Goal: Information Seeking & Learning: Learn about a topic

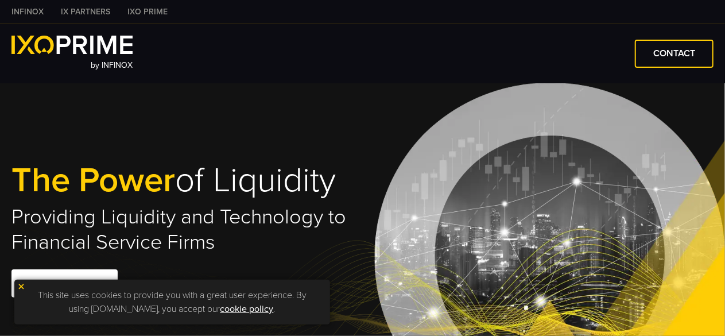
click at [36, 12] on link "INFINOX" at bounding box center [27, 12] width 49 height 12
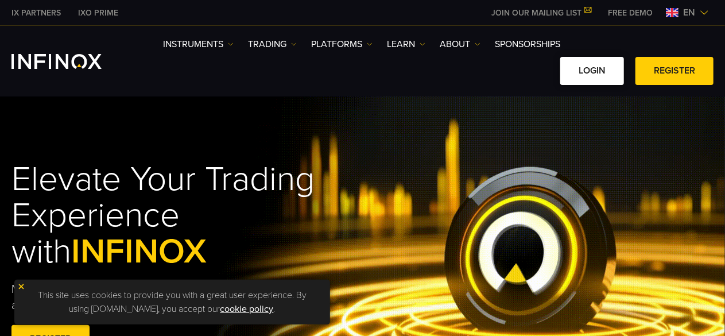
click at [579, 70] on link "LOGIN" at bounding box center [592, 71] width 64 height 28
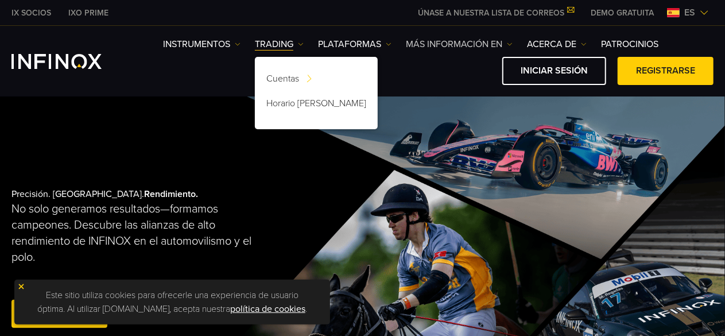
click at [505, 44] on link "Más información en" at bounding box center [459, 44] width 107 height 14
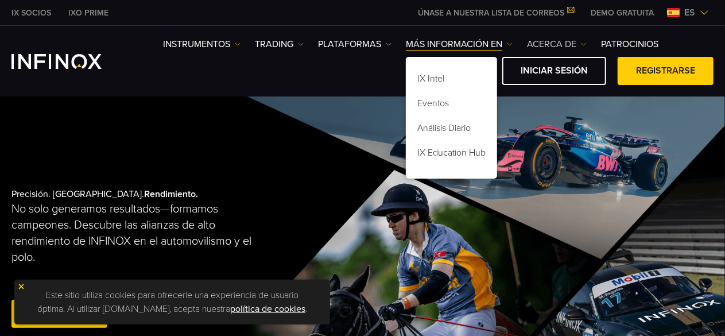
click at [579, 49] on link "ACERCA DE" at bounding box center [557, 44] width 60 height 14
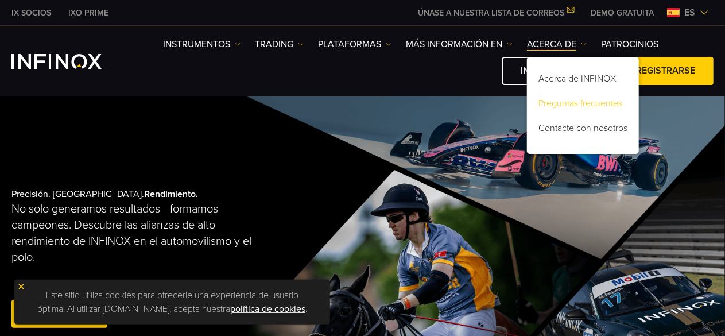
click at [580, 104] on link "Preguntas frecuentes" at bounding box center [583, 105] width 112 height 25
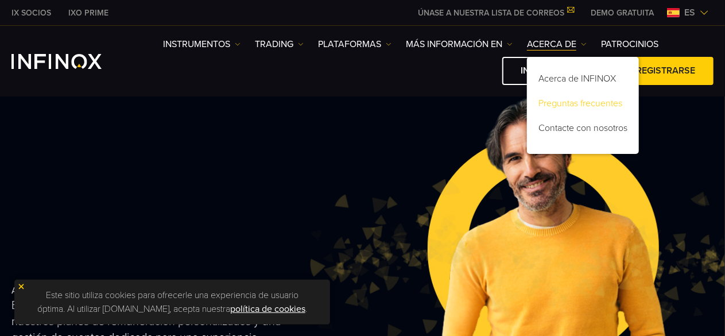
click at [575, 98] on link "Preguntas frecuentes" at bounding box center [583, 105] width 112 height 25
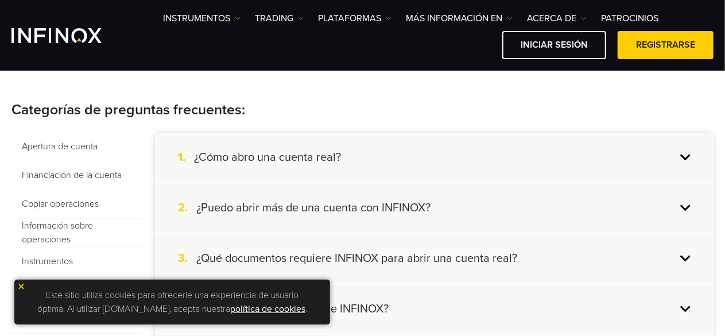
scroll to position [224, 0]
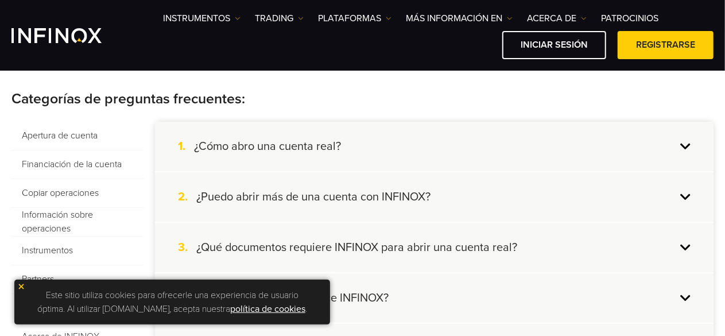
click at [684, 194] on div "2. ¿Puedo abrir más de una cuenta con INFINOX?" at bounding box center [434, 196] width 558 height 49
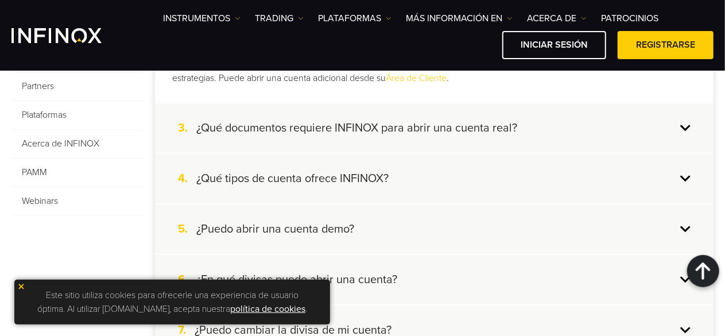
scroll to position [432, 0]
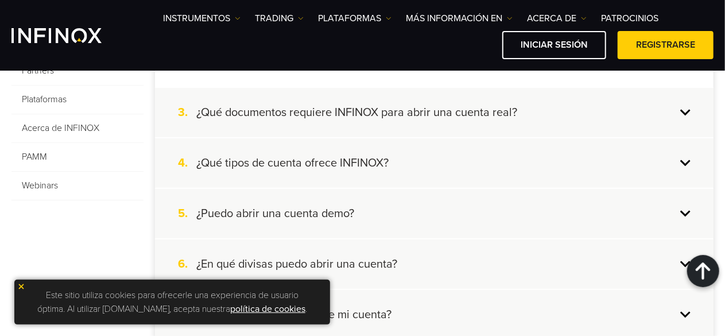
click at [684, 161] on div "4. ¿Qué tipos de cuenta ofrece INFINOX?" at bounding box center [434, 162] width 558 height 49
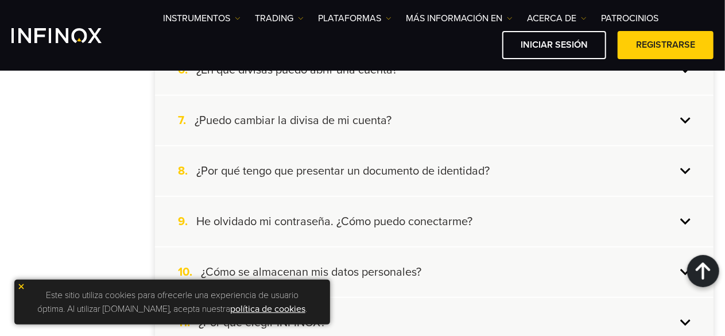
scroll to position [603, 0]
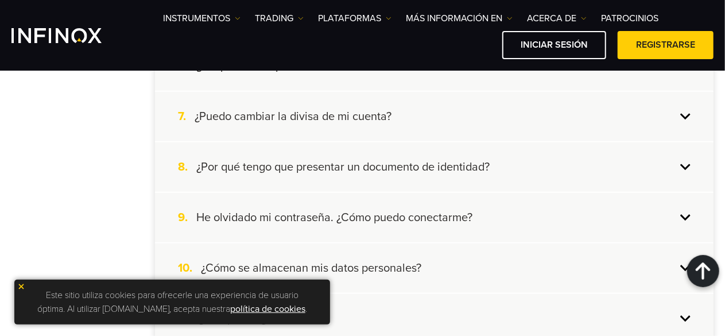
click at [680, 132] on div "7. ¿Puedo cambiar la divisa de mi cuenta?" at bounding box center [434, 116] width 558 height 49
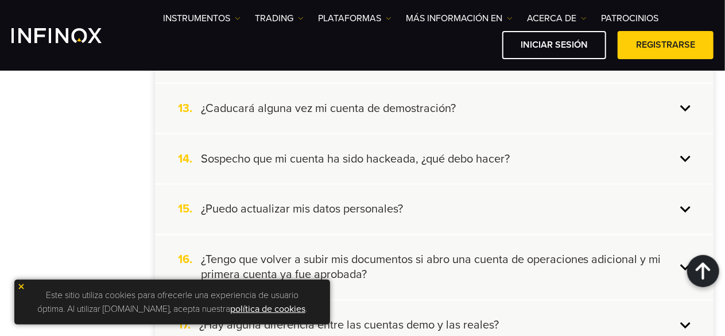
scroll to position [926, 0]
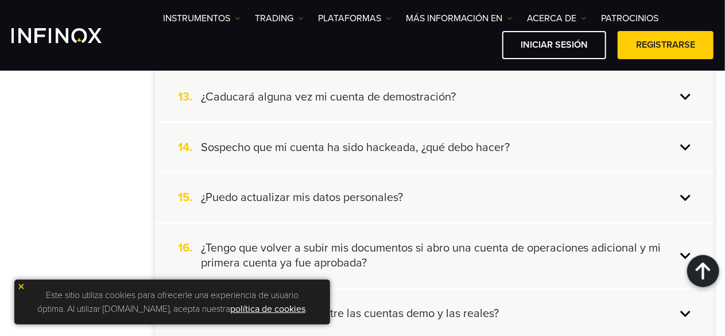
click at [677, 99] on div "13. ¿Caducará alguna vez mi cuenta de demostración?" at bounding box center [434, 96] width 558 height 49
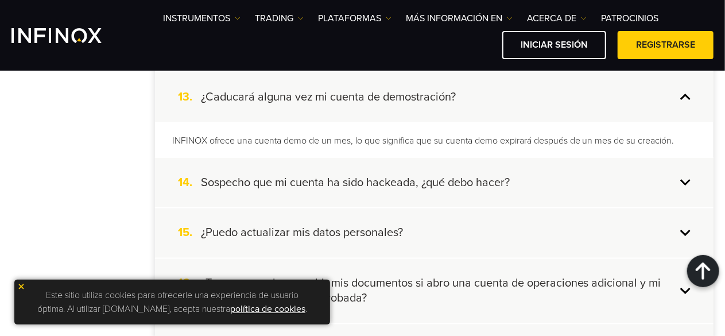
scroll to position [878, 0]
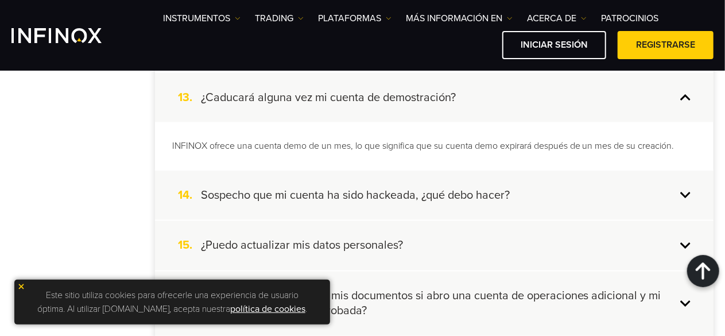
click at [677, 99] on div "13. ¿Caducará alguna vez mi cuenta de demostración?" at bounding box center [434, 97] width 558 height 49
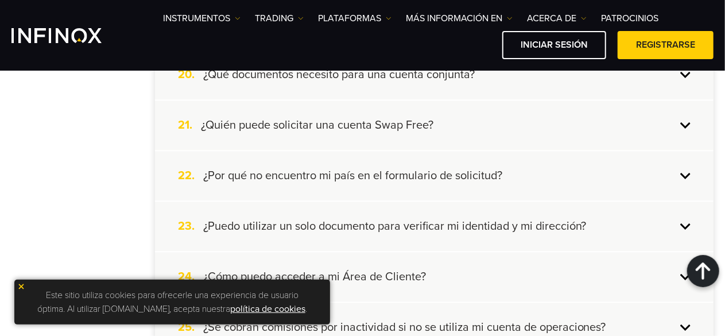
scroll to position [1280, 0]
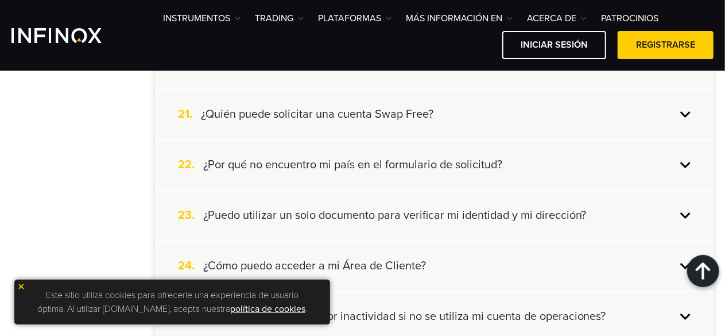
click at [686, 115] on div "21. ¿Quién puede solicitar una cuenta Swap Free?" at bounding box center [434, 113] width 558 height 49
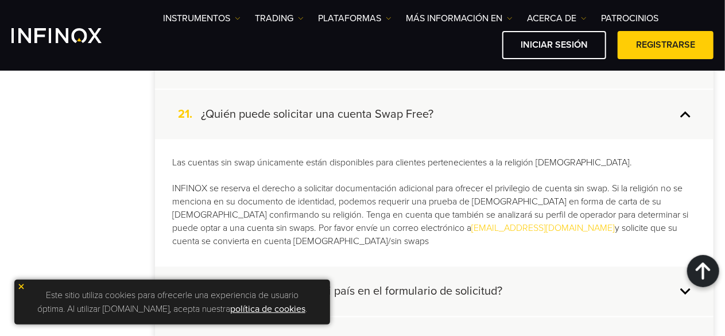
click at [686, 115] on div "21. ¿Quién puede solicitar una cuenta Swap Free?" at bounding box center [434, 113] width 558 height 49
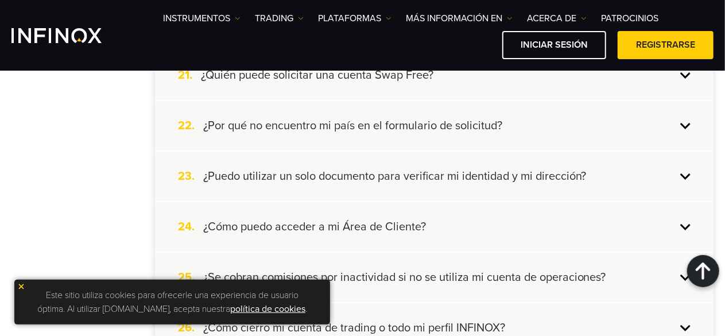
scroll to position [1323, 0]
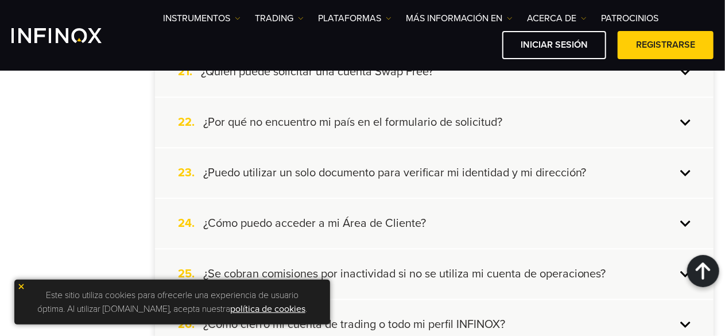
drag, startPoint x: 708, startPoint y: 151, endPoint x: 731, endPoint y: 166, distance: 27.5
click at [724, 166] on html "IX SOCIOS IXO PRIME ÚNASE A NUESTRA LISTA DE CORREOS No pierda nunca una oportu…" at bounding box center [362, 211] width 725 height 3068
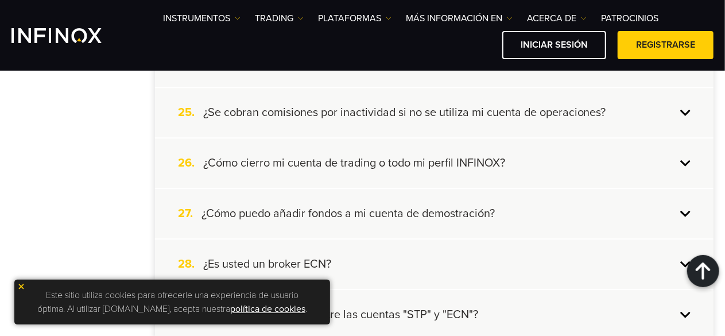
scroll to position [1492, 0]
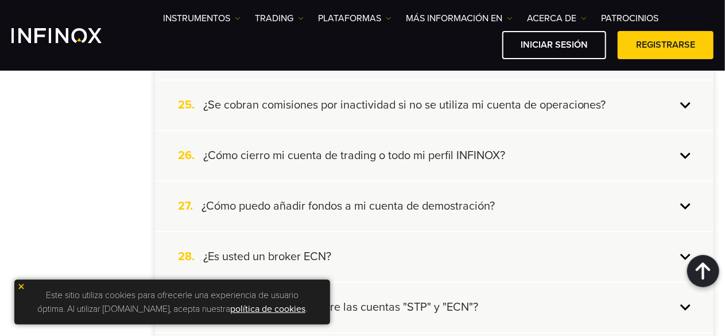
click at [683, 106] on div "25. ¿Se cobran comisiones por inactividad si no se utiliza mi cuenta de operaci…" at bounding box center [434, 104] width 558 height 49
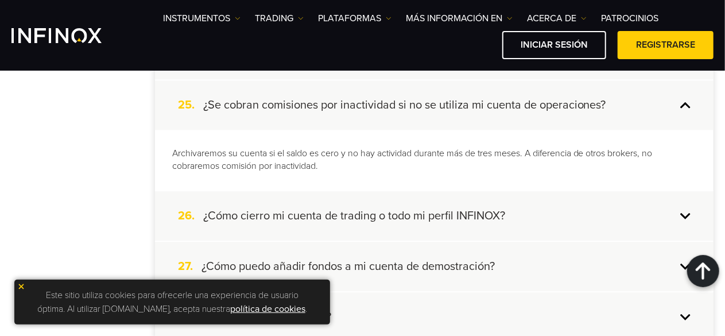
click at [683, 106] on div "25. ¿Se cobran comisiones por inactividad si no se utiliza mi cuenta de operaci…" at bounding box center [434, 104] width 558 height 49
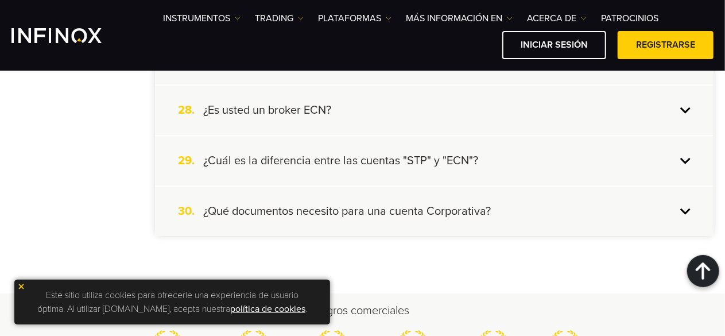
scroll to position [1630, 0]
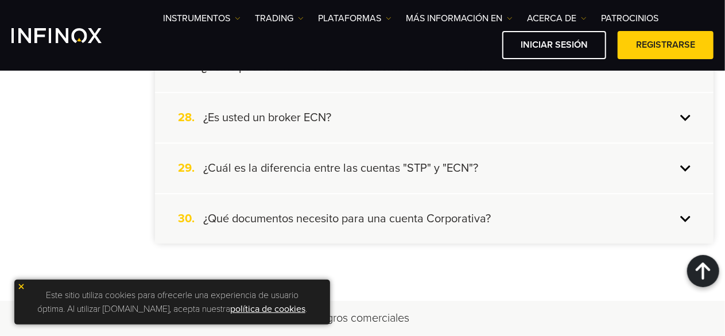
click at [680, 120] on div "28. ¿Es usted un broker ECN?" at bounding box center [434, 117] width 558 height 49
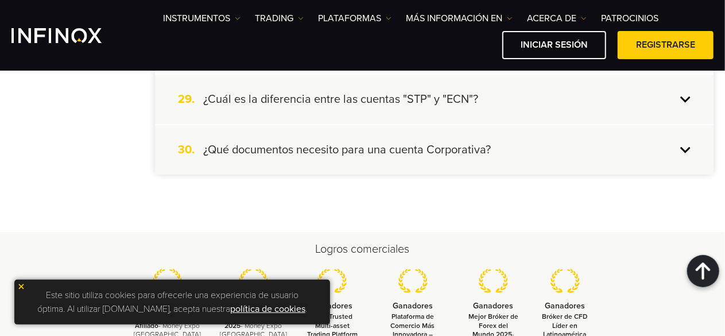
scroll to position [1756, 0]
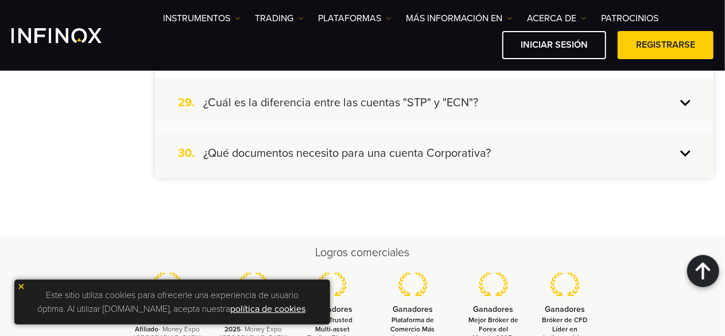
click at [687, 116] on div "29. ¿Cuál es la diferencia entre las cuentas "STP" y "ECN"?" at bounding box center [434, 102] width 558 height 49
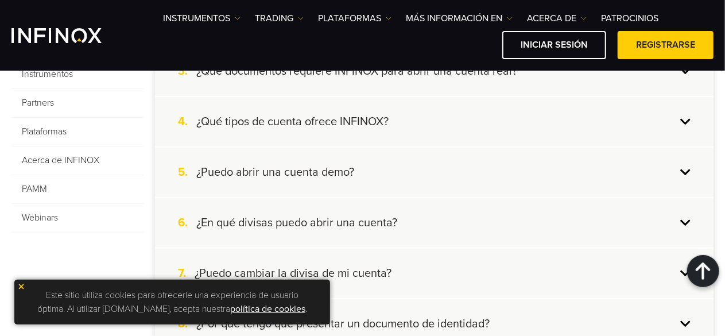
scroll to position [411, 0]
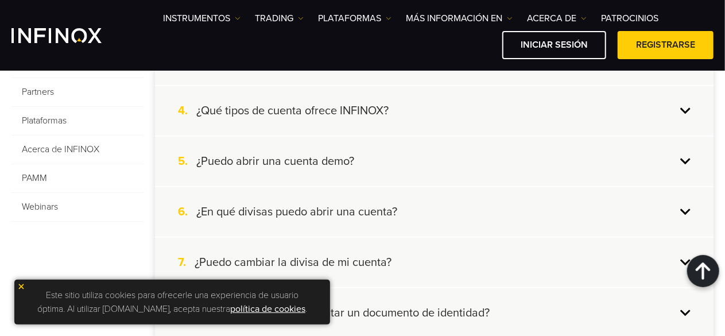
click at [35, 94] on span "Partners" at bounding box center [77, 92] width 132 height 29
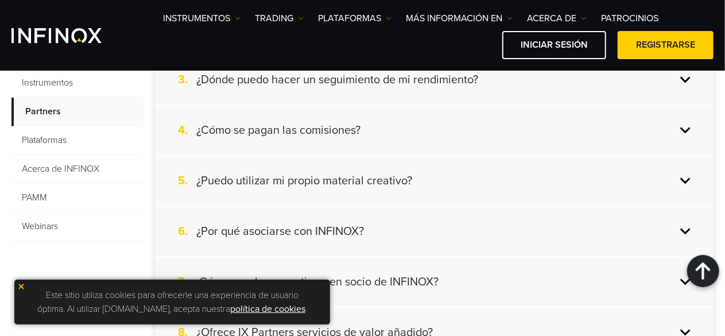
scroll to position [395, 0]
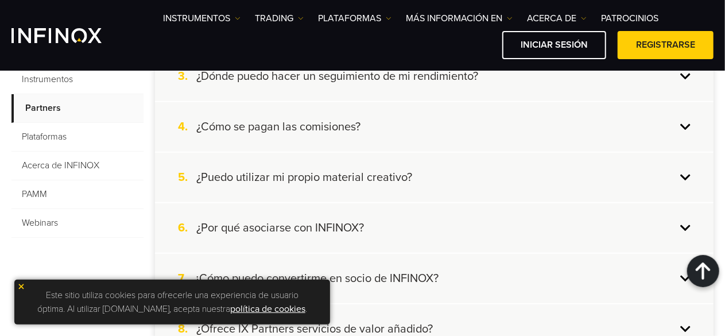
click at [681, 118] on div "4. ¿Cómo se pagan las comisiones?" at bounding box center [434, 126] width 558 height 49
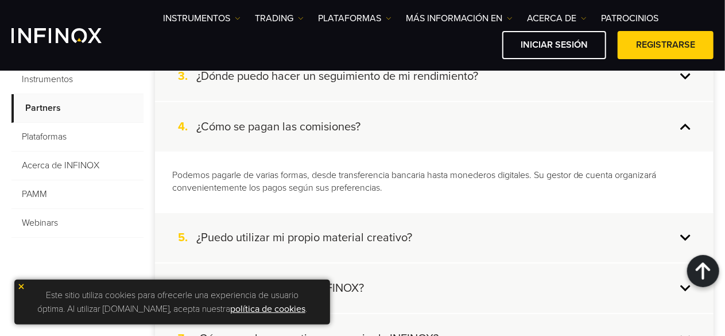
click at [681, 118] on div "4. ¿Cómo se pagan las comisiones?" at bounding box center [434, 126] width 558 height 49
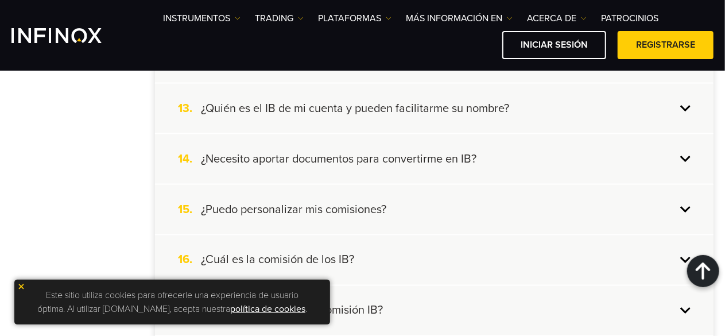
scroll to position [871, 0]
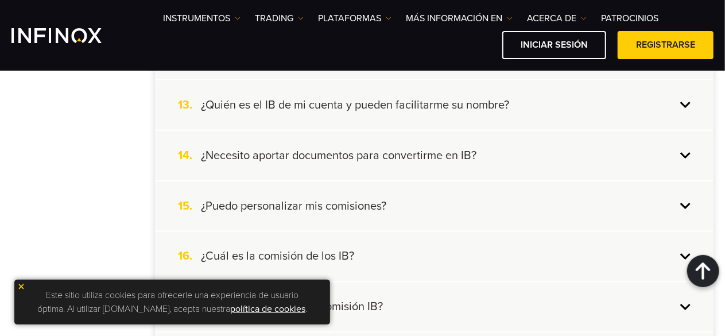
click at [686, 100] on div "13. ¿Quién es el IB de mi cuenta y pueden facilitarme su nombre?" at bounding box center [434, 104] width 558 height 49
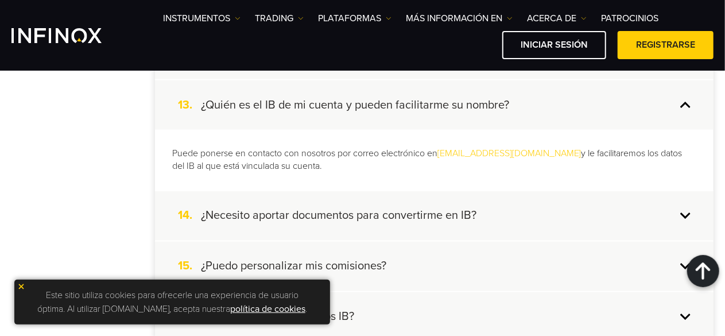
click at [686, 100] on div "13. ¿Quién es el IB de mi cuenta y pueden facilitarme su nombre?" at bounding box center [434, 104] width 558 height 49
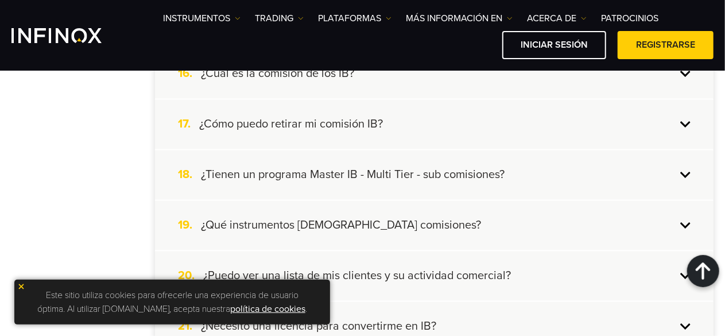
scroll to position [1057, 0]
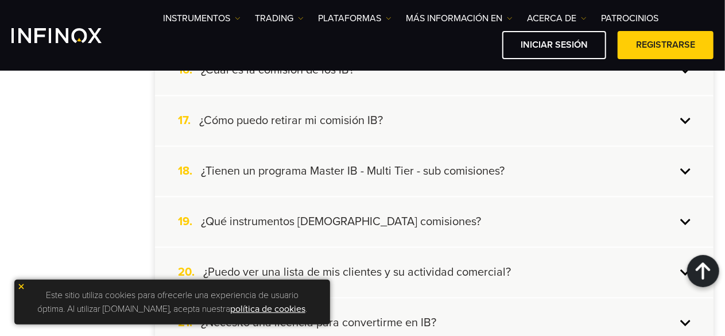
click at [683, 168] on div "18. ¿Tienen un programa Master IB - Multi Tier - sub comisiones?" at bounding box center [434, 171] width 558 height 49
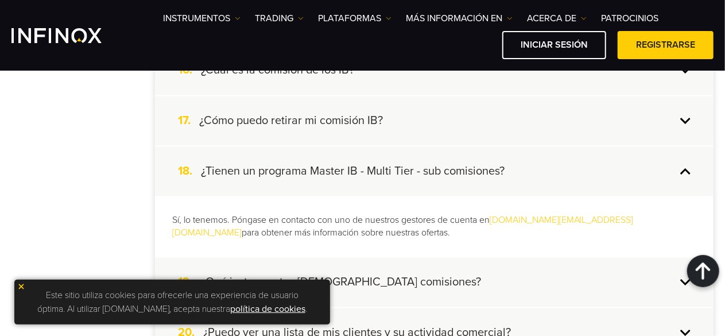
click at [683, 168] on div "18. ¿Tienen un programa Master IB - Multi Tier - sub comisiones?" at bounding box center [434, 171] width 558 height 49
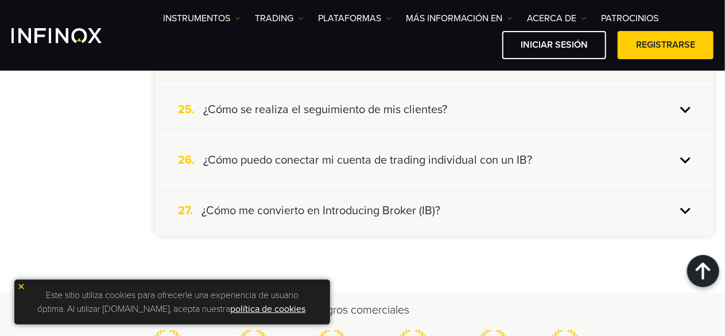
scroll to position [1482, 0]
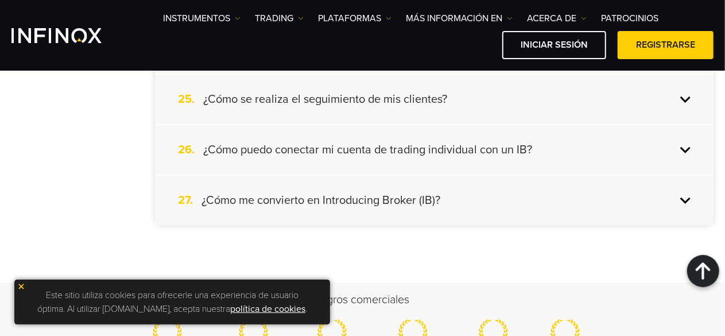
click at [687, 145] on div "26. ¿Cómo puedo conectar mi cuenta de trading individual con un IB?" at bounding box center [434, 149] width 558 height 49
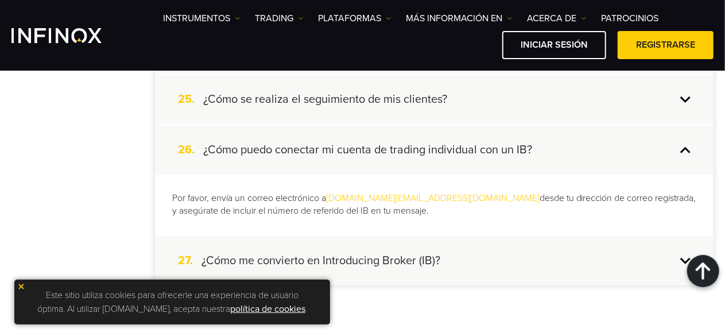
click at [687, 145] on div "26. ¿Cómo puedo conectar mi cuenta de trading individual con un IB?" at bounding box center [434, 149] width 558 height 49
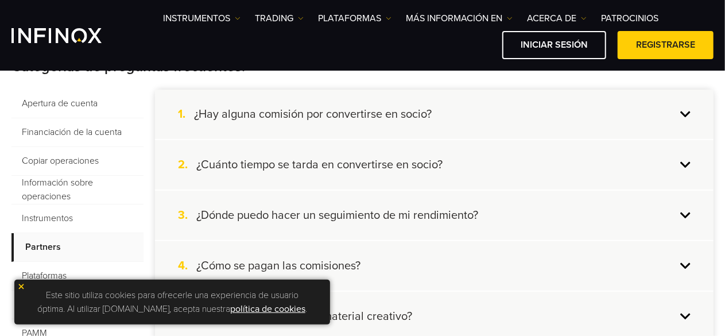
scroll to position [252, 0]
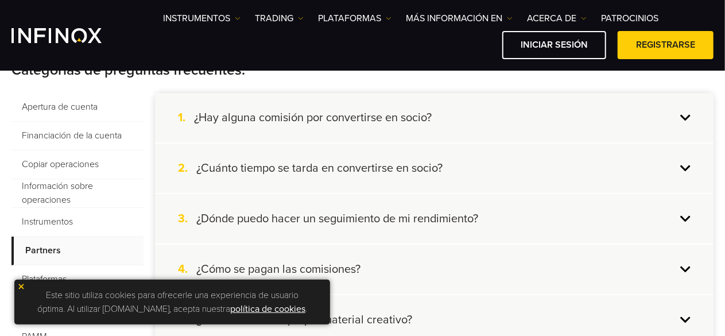
click at [100, 130] on span "Financiación de la cuenta" at bounding box center [77, 136] width 132 height 29
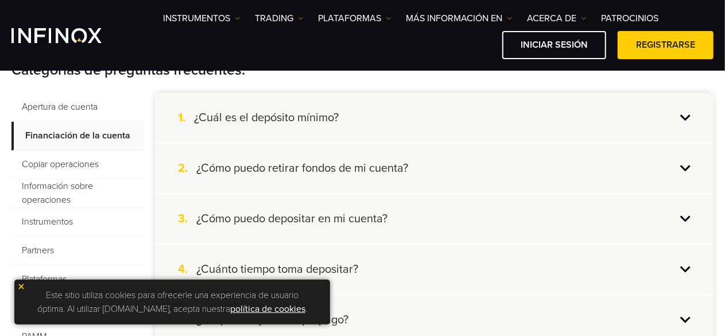
click at [682, 116] on div "1. ¿Cuál es el depósito mínimo?" at bounding box center [434, 117] width 558 height 49
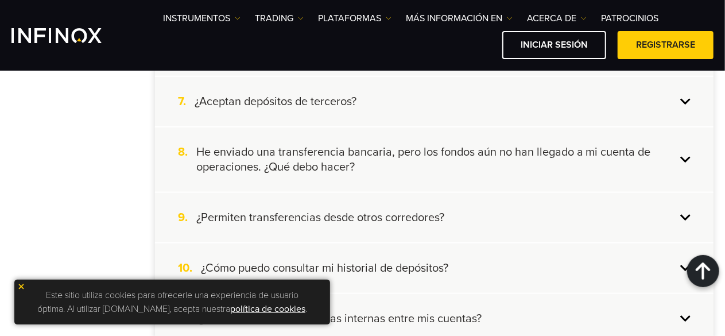
scroll to position [636, 0]
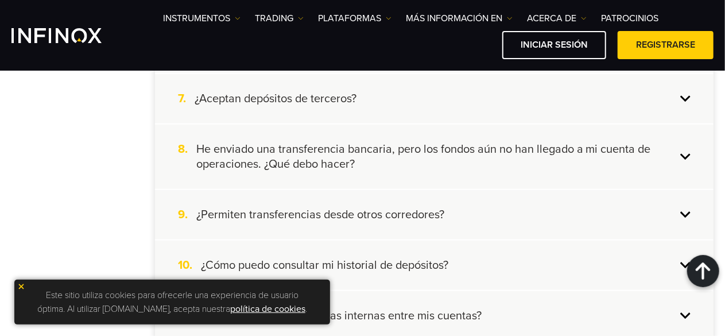
click at [684, 100] on div "7. ¿Aceptan depósitos de terceros?" at bounding box center [434, 98] width 558 height 49
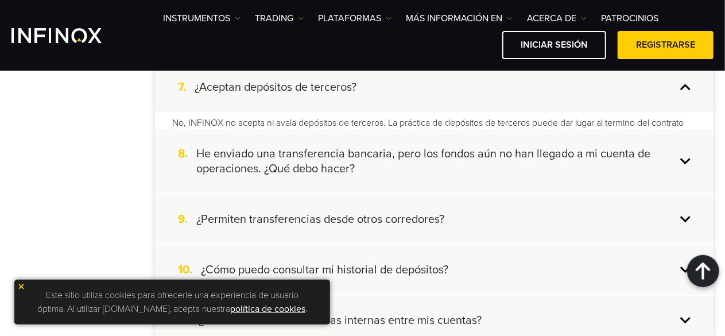
scroll to position [589, 0]
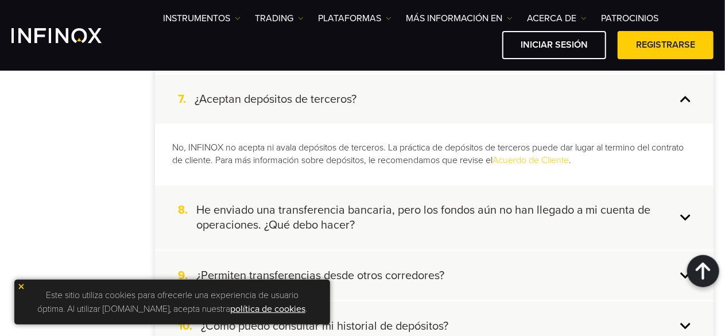
click at [684, 100] on div "7. ¿Aceptan depósitos de terceros?" at bounding box center [434, 99] width 558 height 49
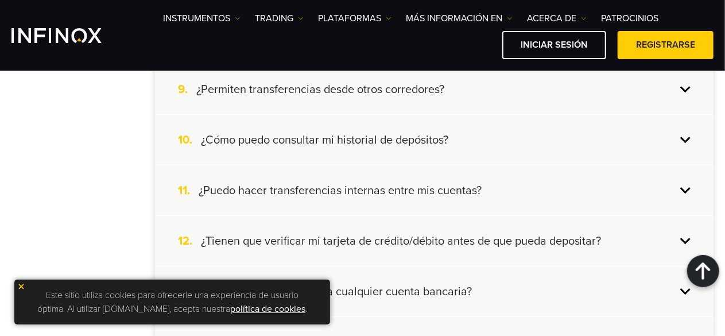
scroll to position [721, 0]
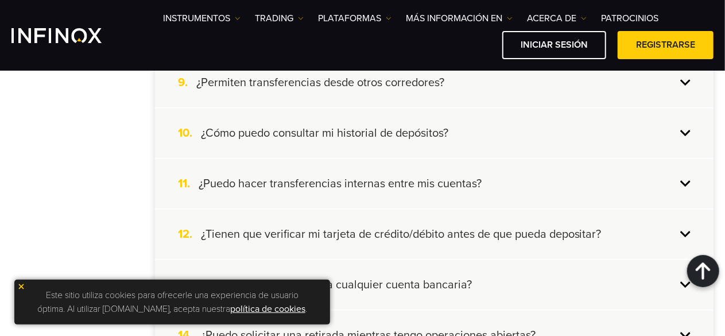
click at [686, 82] on div "9. ¿Permiten transferencias desde otros corredores?" at bounding box center [434, 82] width 558 height 49
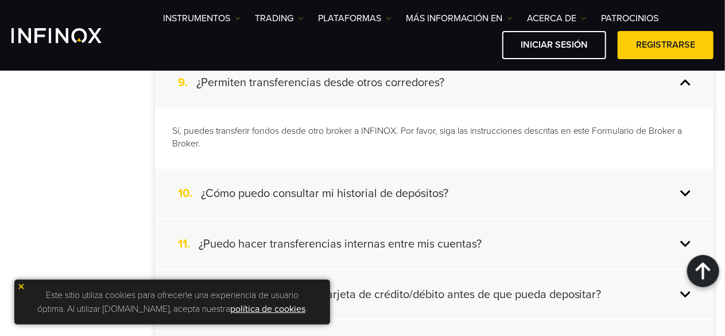
click at [686, 82] on div "9. ¿Permiten transferencias desde otros corredores?" at bounding box center [434, 82] width 558 height 49
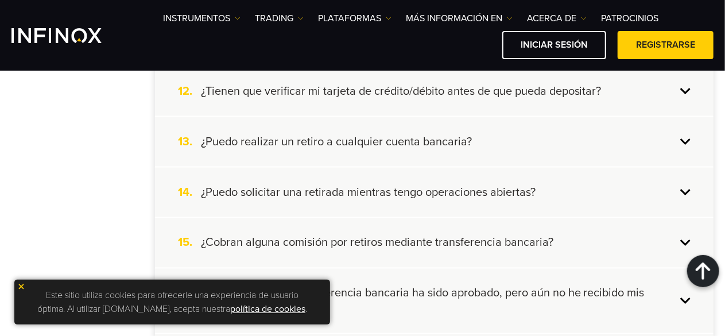
scroll to position [874, 0]
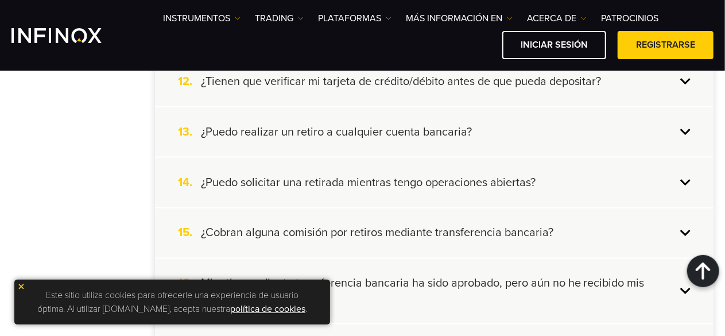
click at [689, 74] on div "12. ¿Tienen que verificar mi tarjeta de crédito/débito antes de que pueda depos…" at bounding box center [434, 81] width 558 height 49
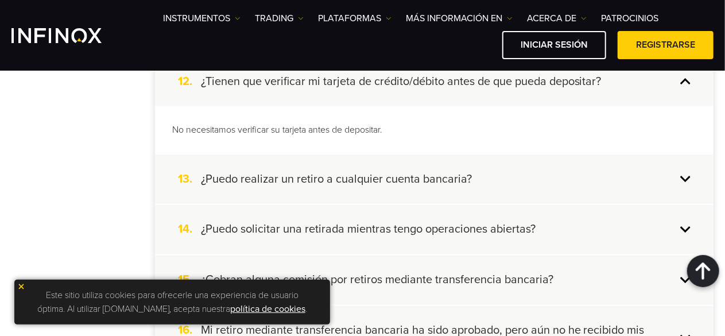
click at [688, 76] on div "12. ¿Tienen que verificar mi tarjeta de crédito/débito antes de que pueda depos…" at bounding box center [434, 81] width 558 height 49
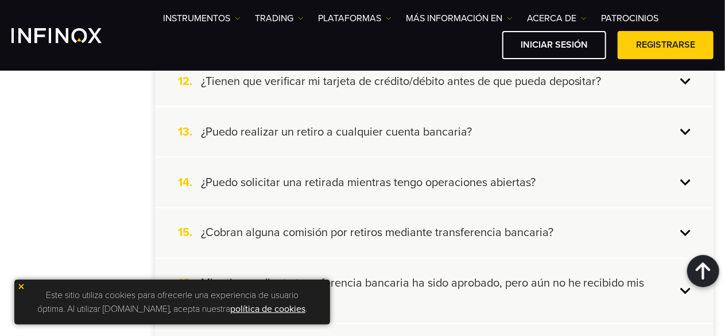
scroll to position [919, 0]
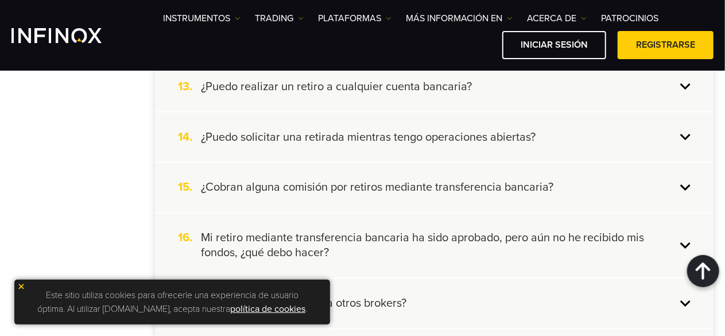
click at [686, 90] on div "13. ¿Puedo realizar un retiro a cualquier cuenta bancaria?" at bounding box center [434, 86] width 558 height 49
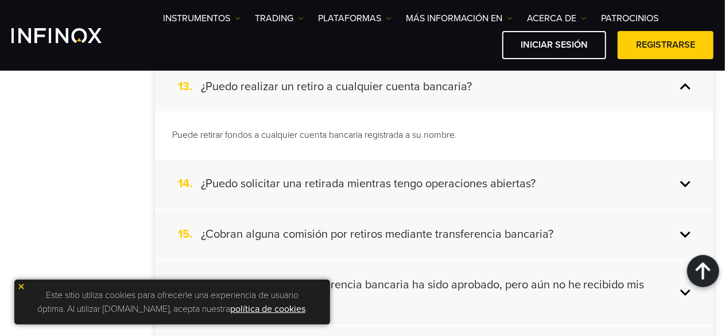
click at [686, 90] on div "13. ¿Puedo realizar un retiro a cualquier cuenta bancaria?" at bounding box center [434, 86] width 558 height 49
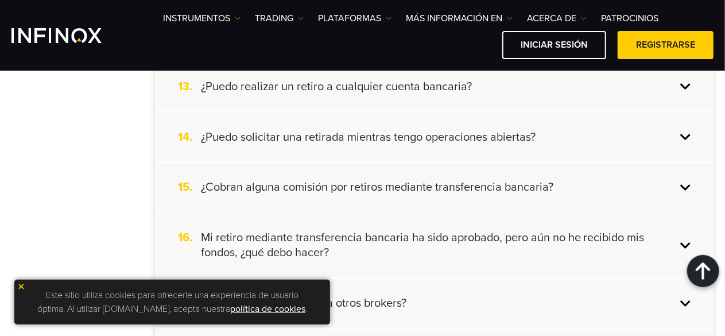
click at [679, 122] on div "14. ¿Puedo solicitar una retirada mientras tengo operaciones abiertas?" at bounding box center [434, 136] width 558 height 49
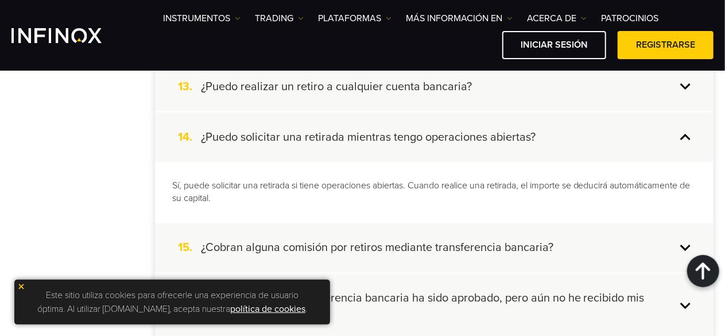
click at [683, 134] on div "14. ¿Puedo solicitar una retirada mientras tengo operaciones abiertas?" at bounding box center [434, 136] width 558 height 49
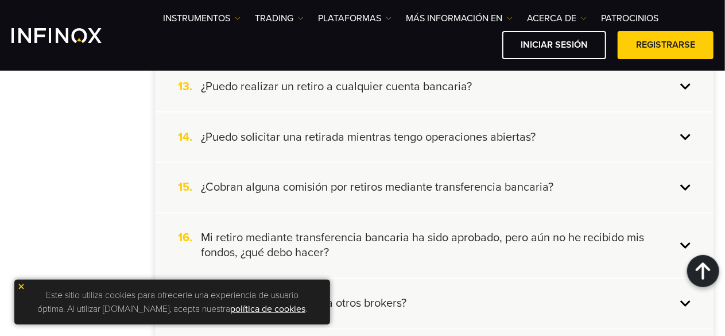
click at [683, 186] on div "15. ¿Cobran alguna comisión por retiros mediante transferencia bancaria?" at bounding box center [434, 187] width 558 height 49
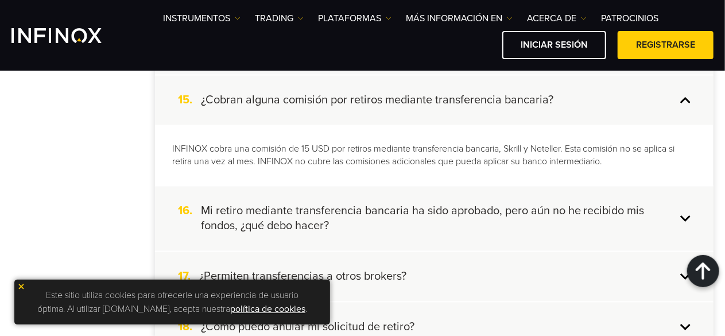
scroll to position [1020, 0]
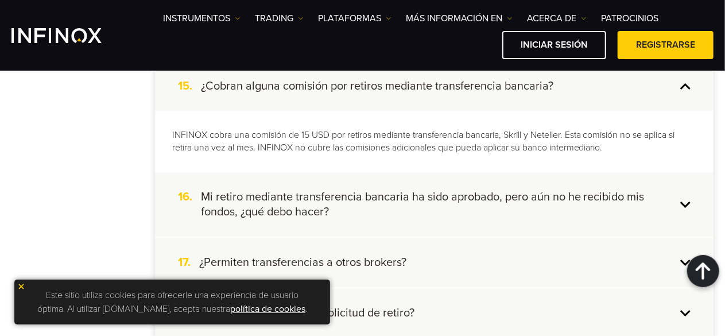
click at [684, 85] on div "15. ¿Cobran alguna comisión por retiros mediante transferencia bancaria?" at bounding box center [434, 86] width 558 height 49
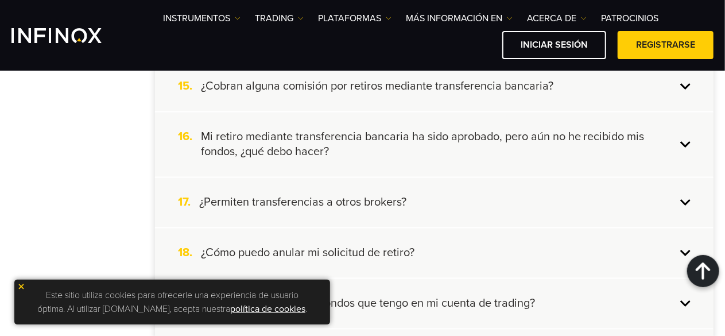
click at [685, 142] on div "16. Mi retiro mediante transferencia bancaria ha sido aprobado, pero aún no he …" at bounding box center [434, 144] width 558 height 64
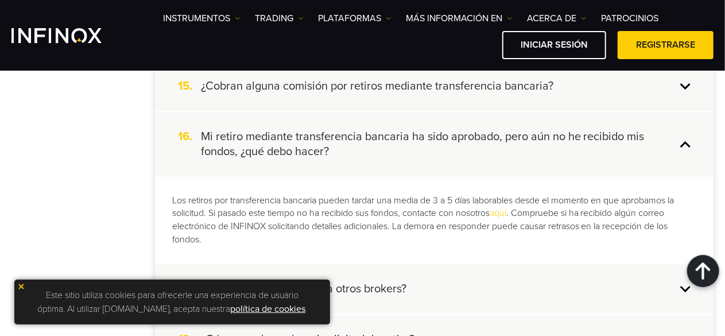
click at [685, 142] on div "16. Mi retiro mediante transferencia bancaria ha sido aprobado, pero aún no he …" at bounding box center [434, 144] width 558 height 64
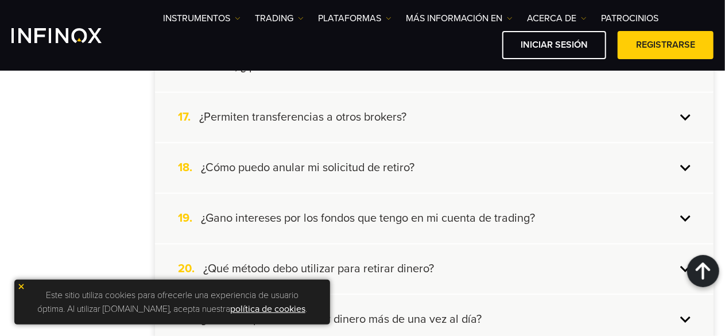
scroll to position [1112, 0]
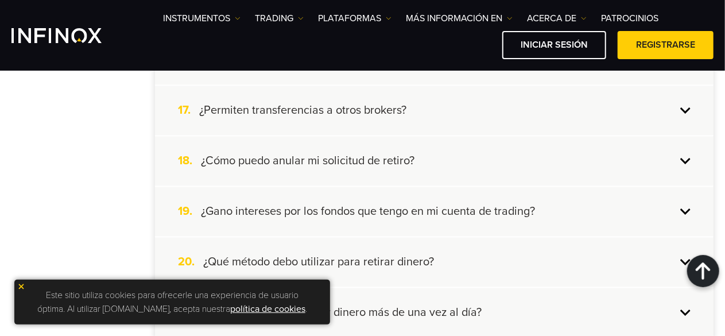
click at [688, 106] on div "17. ¿Permiten transferencias a otros brokers?" at bounding box center [434, 109] width 558 height 49
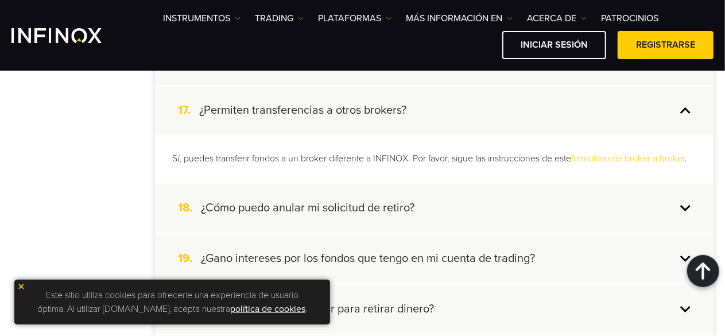
click at [684, 104] on div "17. ¿Permiten transferencias a otros brokers?" at bounding box center [434, 109] width 558 height 49
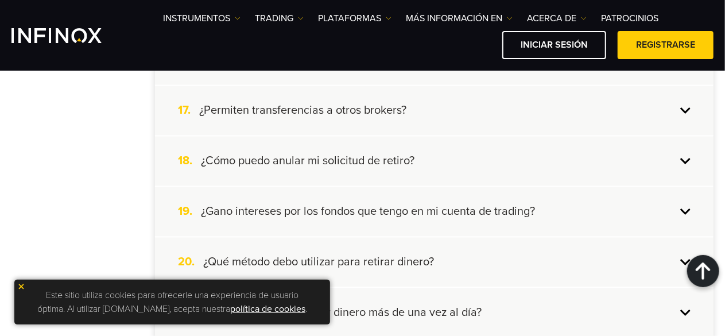
scroll to position [0, 0]
click at [691, 210] on div "19. ¿Gano intereses por los fondos que tengo en mi cuenta de trading?" at bounding box center [434, 210] width 558 height 49
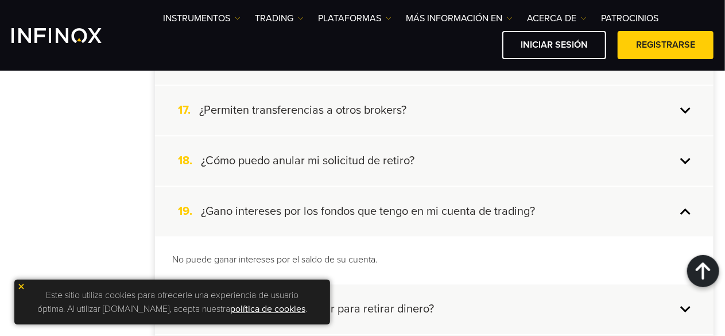
click at [686, 205] on div "19. ¿Gano intereses por los fondos que tengo en mi cuenta de trading?" at bounding box center [434, 210] width 558 height 49
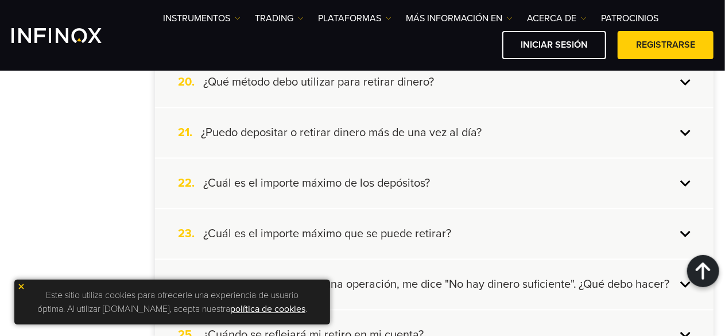
scroll to position [1298, 0]
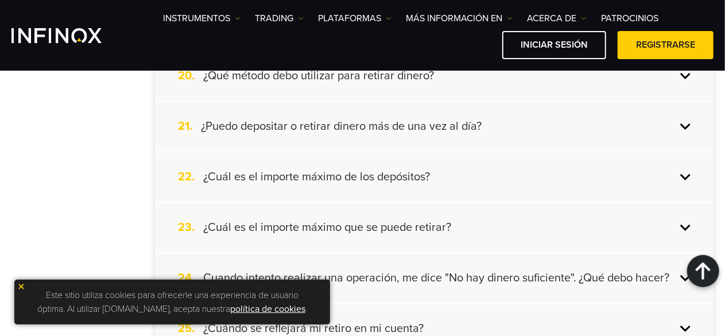
click at [682, 80] on div "20. ¿Qué método debo utilizar para retirar dinero?" at bounding box center [434, 75] width 558 height 49
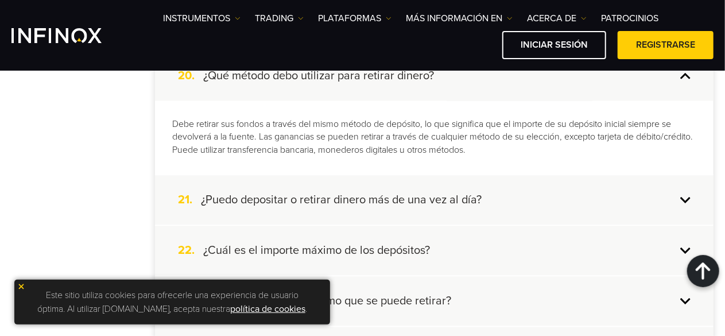
click at [682, 80] on div "20. ¿Qué método debo utilizar para retirar dinero?" at bounding box center [434, 75] width 558 height 49
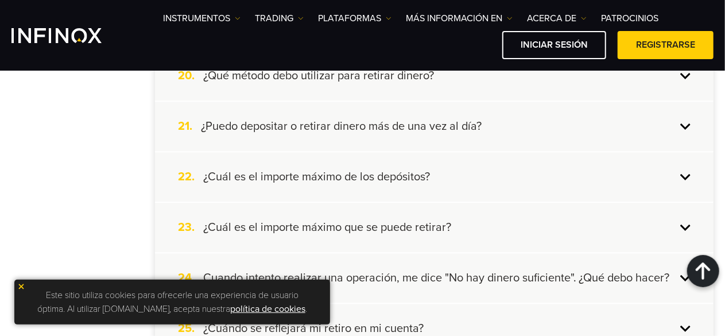
click at [684, 127] on div "21. ¿Puedo depositar o retirar dinero más de una vez al día?" at bounding box center [434, 126] width 558 height 49
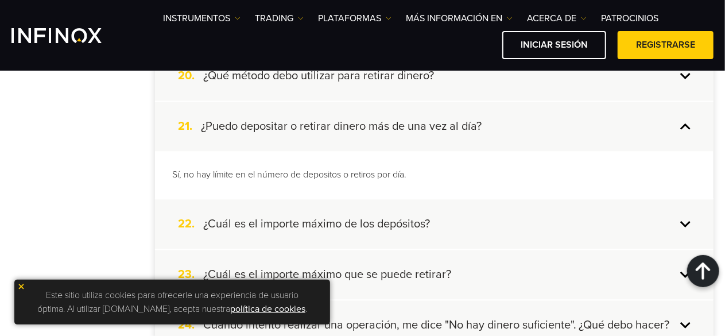
click at [684, 127] on div "21. ¿Puedo depositar o retirar dinero más de una vez al día?" at bounding box center [434, 126] width 558 height 49
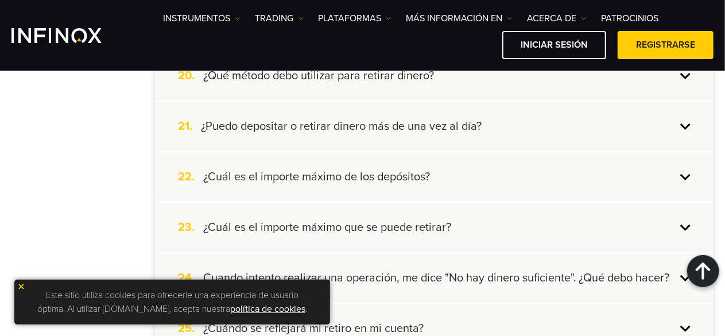
click at [684, 170] on div "22. ¿Cuál es el importe máximo de los depósitos?" at bounding box center [434, 176] width 558 height 49
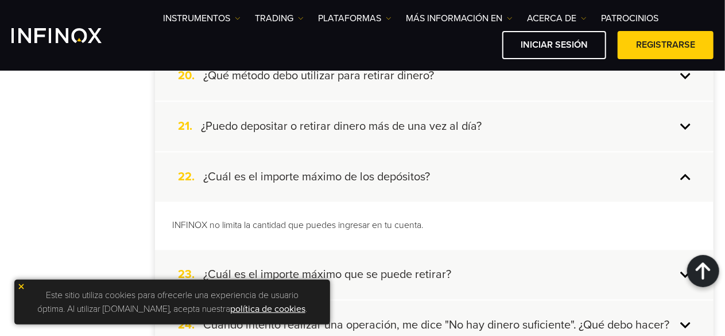
click at [686, 170] on div "22. ¿Cuál es el importe máximo de los depósitos?" at bounding box center [434, 176] width 558 height 49
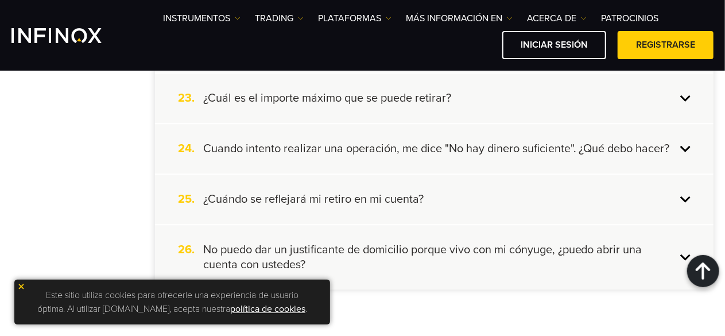
scroll to position [1451, 0]
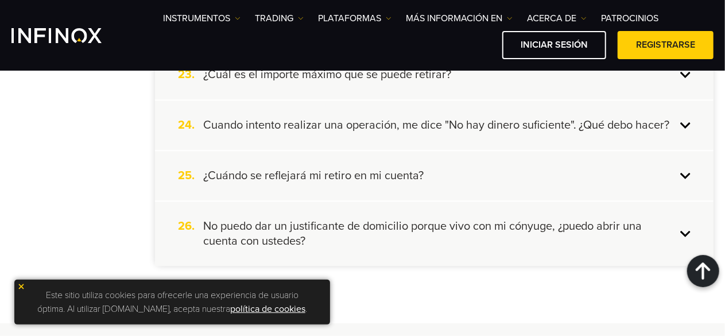
click at [682, 77] on div "23. ¿Cuál es el importe máximo que se puede retirar?" at bounding box center [434, 74] width 558 height 49
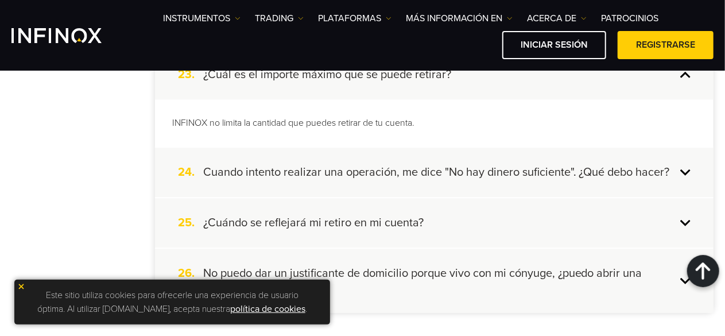
click at [682, 77] on div "23. ¿Cuál es el importe máximo que se puede retirar?" at bounding box center [434, 74] width 558 height 49
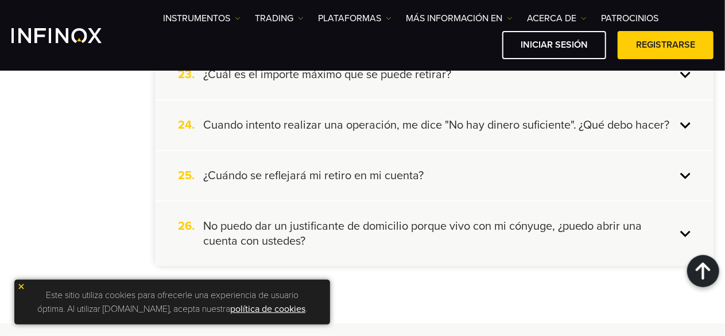
click at [688, 125] on div "24. Cuando intento realizar una operación, me dice "No hay dinero suficiente". …" at bounding box center [434, 124] width 558 height 49
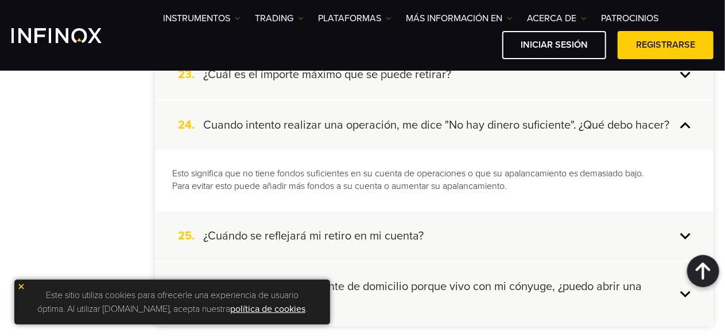
click at [688, 125] on div "24. Cuando intento realizar una operación, me dice "No hay dinero suficiente". …" at bounding box center [434, 124] width 558 height 49
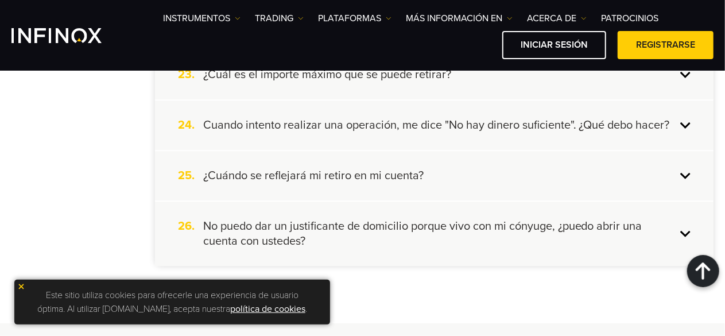
click at [678, 167] on div "25. ¿Cuándo se reflejará mi retiro en mi cuenta?" at bounding box center [434, 175] width 558 height 49
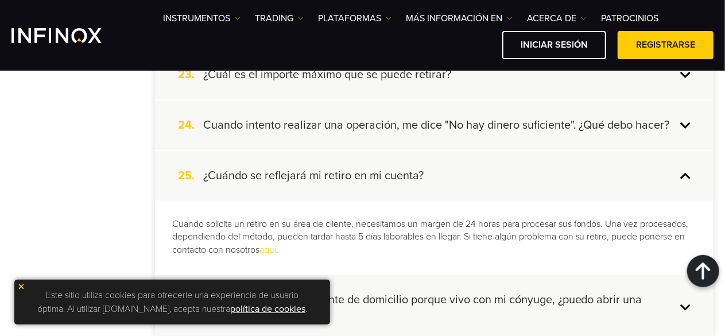
click at [680, 169] on div "25. ¿Cuándo se reflejará mi retiro en mi cuenta?" at bounding box center [434, 175] width 558 height 49
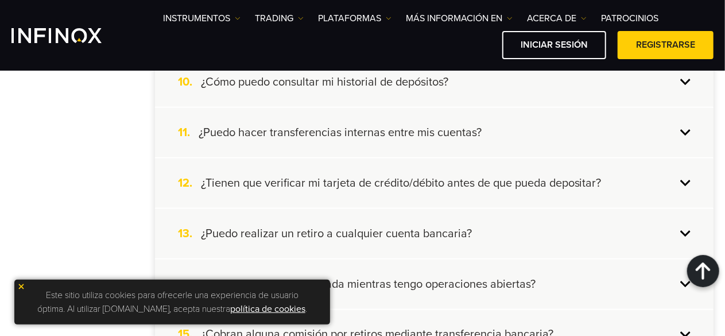
scroll to position [799, 0]
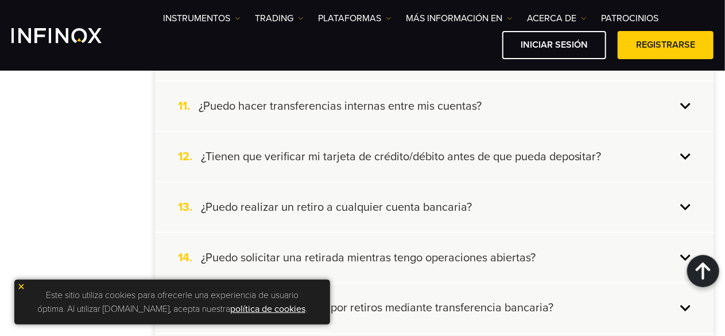
click at [685, 99] on div "11. ¿Puedo hacer transferencias internas entre mis cuentas?" at bounding box center [434, 105] width 558 height 49
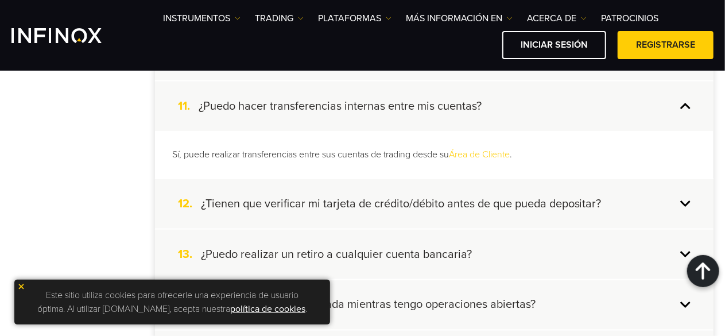
click at [685, 99] on div "11. ¿Puedo hacer transferencias internas entre mis cuentas?" at bounding box center [434, 105] width 558 height 49
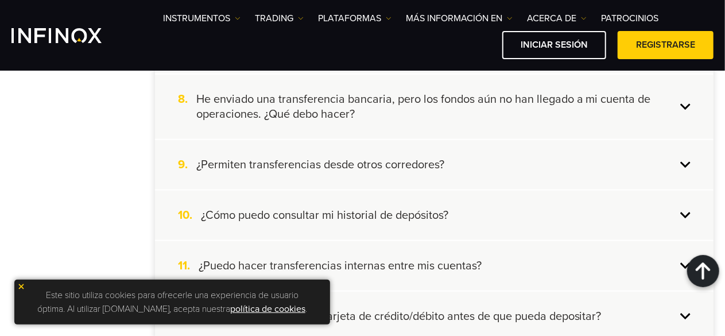
scroll to position [636, 0]
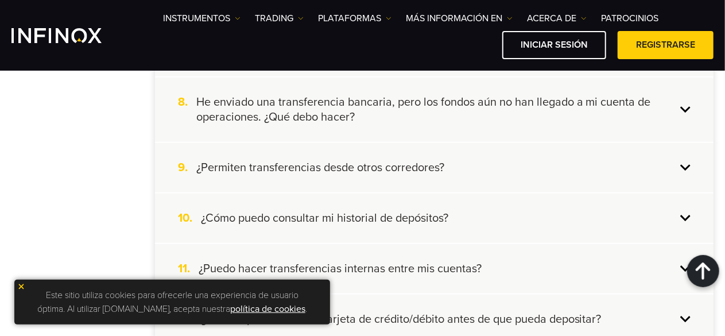
click at [683, 212] on div "10. ¿Cómo puedo consultar mi historial de depósitos?" at bounding box center [434, 217] width 558 height 49
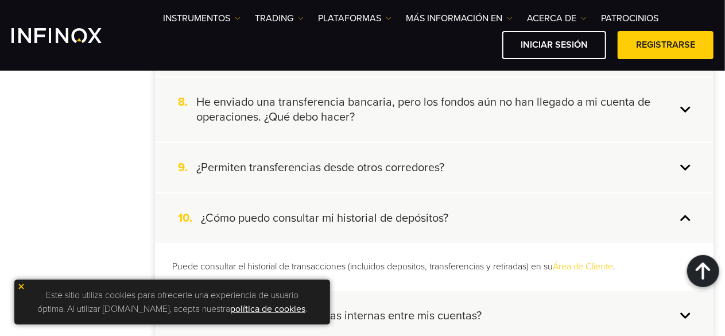
click at [683, 212] on div "10. ¿Cómo puedo consultar mi historial de depósitos?" at bounding box center [434, 217] width 558 height 49
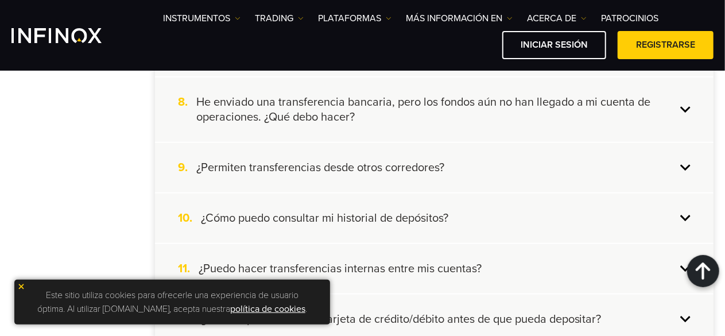
scroll to position [0, 0]
click at [684, 167] on div "9. ¿Permiten transferencias desde otros corredores?" at bounding box center [434, 167] width 558 height 49
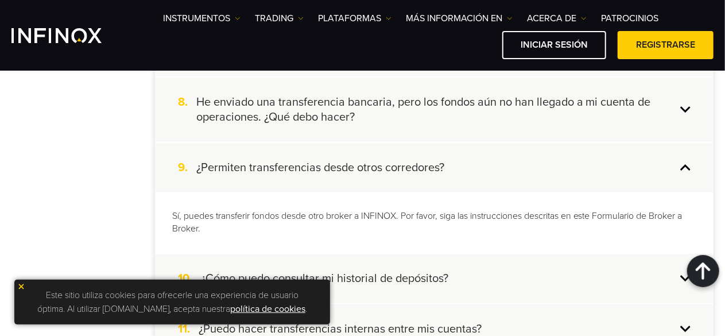
click at [684, 167] on div "9. ¿Permiten transferencias desde otros corredores?" at bounding box center [434, 167] width 558 height 49
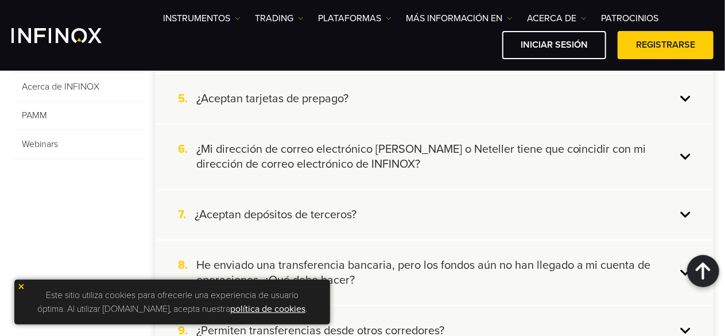
scroll to position [464, 0]
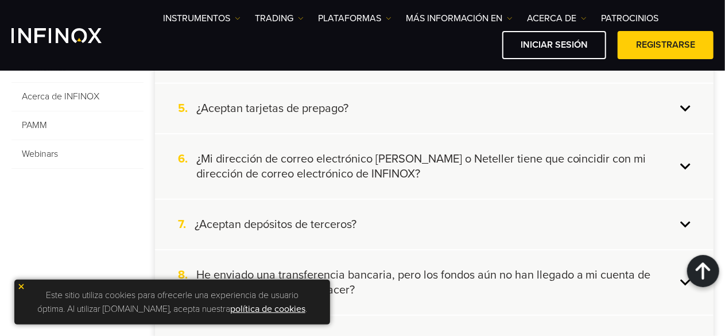
click at [683, 163] on div "6. ¿Mi dirección de correo electrónico de Skrill o Neteller tiene que coincidir…" at bounding box center [434, 166] width 558 height 64
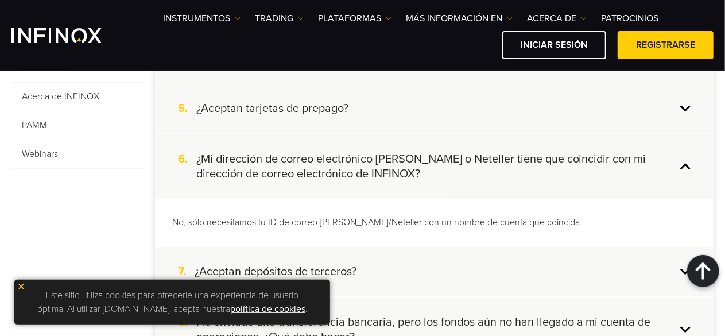
click at [683, 163] on div "6. ¿Mi dirección de correo electrónico de Skrill o Neteller tiene que coincidir…" at bounding box center [434, 166] width 558 height 64
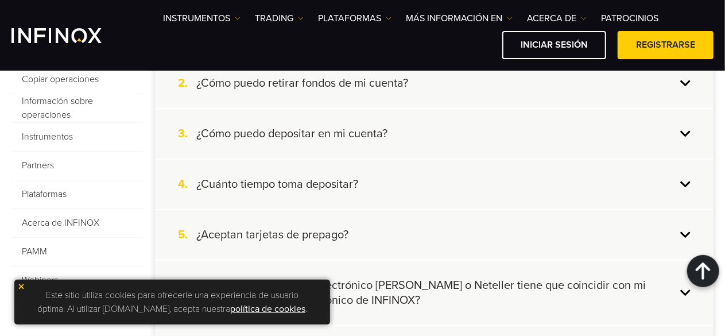
scroll to position [334, 0]
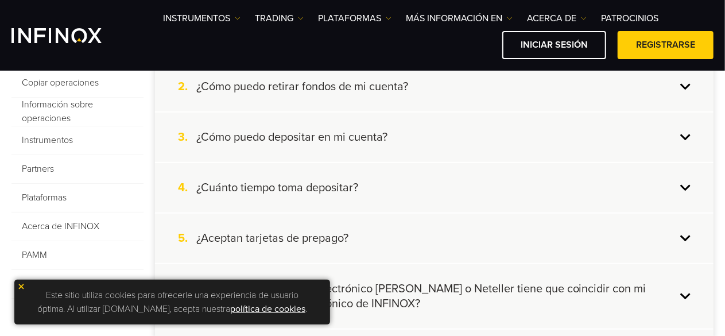
click at [678, 236] on div "5. ¿Aceptan tarjetas de prepago?" at bounding box center [434, 237] width 558 height 49
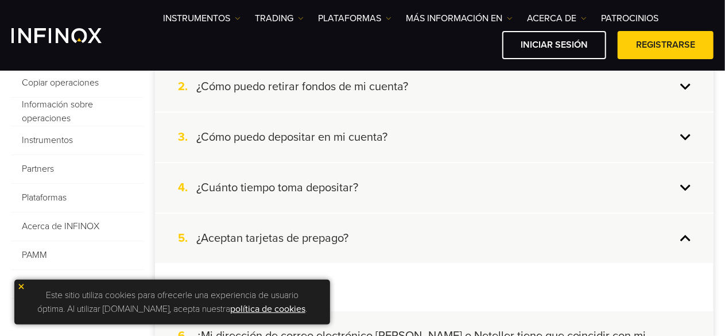
click at [678, 236] on div "5. ¿Aceptan tarjetas de prepago?" at bounding box center [434, 237] width 558 height 49
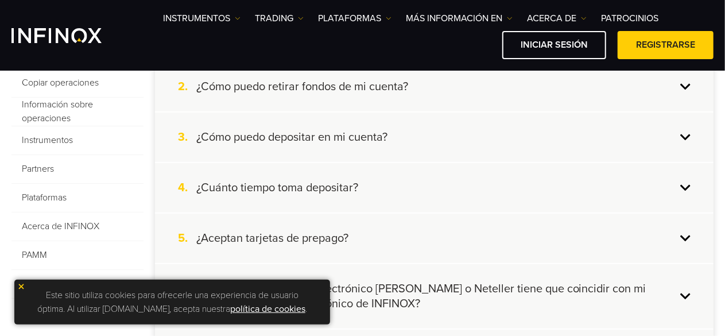
click at [683, 187] on div "4. ¿Cuánto tiempo toma depositar?" at bounding box center [434, 187] width 558 height 49
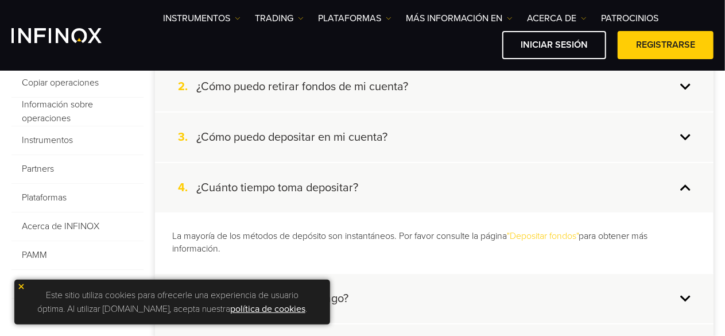
click at [683, 187] on div "4. ¿Cuánto tiempo toma depositar?" at bounding box center [434, 187] width 558 height 49
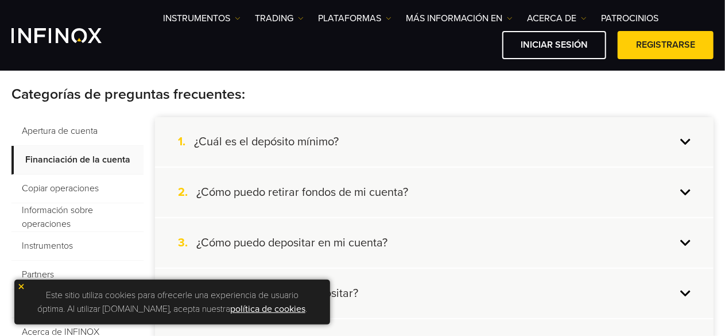
scroll to position [222, 0]
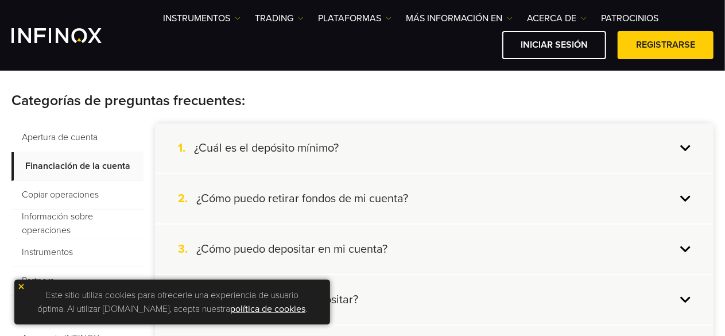
click at [689, 199] on div "2. ¿Cómo puedo retirar fondos de mi cuenta?" at bounding box center [434, 198] width 558 height 49
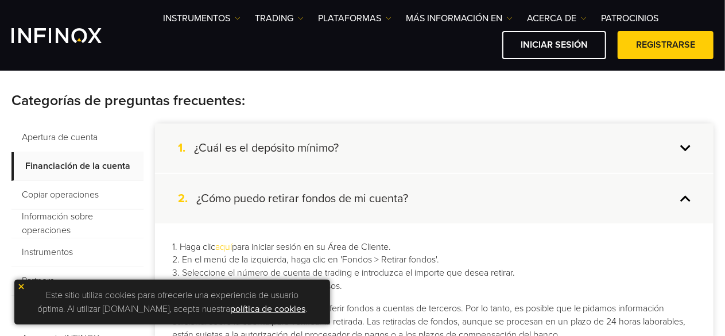
scroll to position [0, 0]
click at [689, 199] on div "2. ¿Cómo puedo retirar fondos de mi cuenta?" at bounding box center [434, 198] width 558 height 49
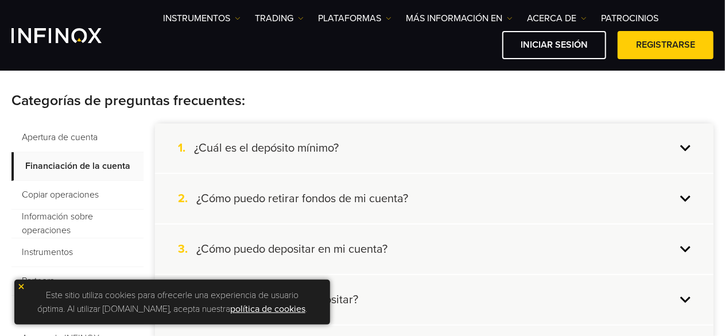
click at [69, 195] on span "Copiar operaciones" at bounding box center [77, 195] width 132 height 29
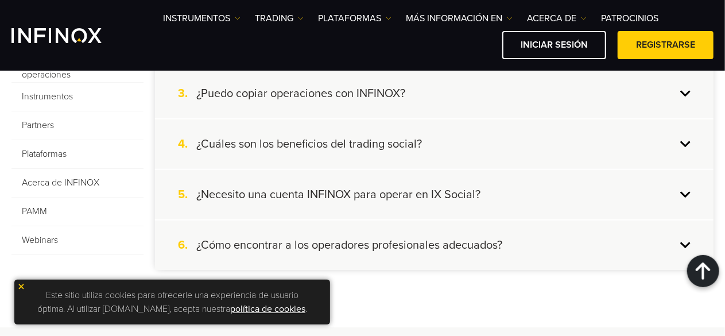
scroll to position [394, 0]
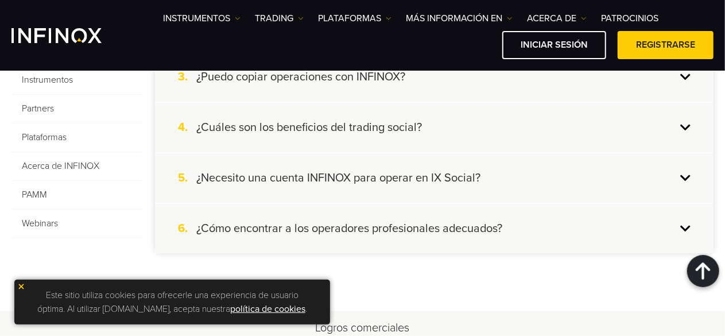
click at [690, 176] on div "5. ¿Necesito una cuenta INFINOX para operar en IX Social?" at bounding box center [434, 177] width 558 height 49
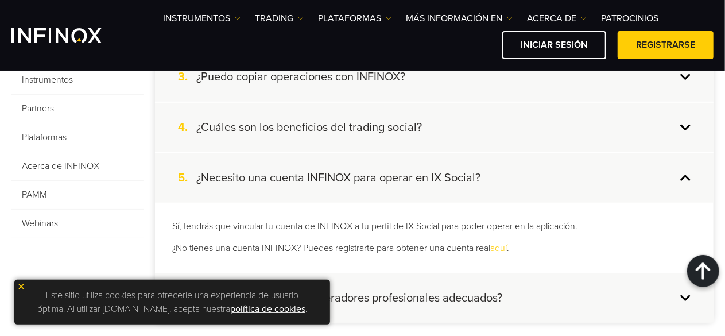
click at [677, 177] on div "5. ¿Necesito una cuenta INFINOX para operar en IX Social?" at bounding box center [434, 177] width 558 height 49
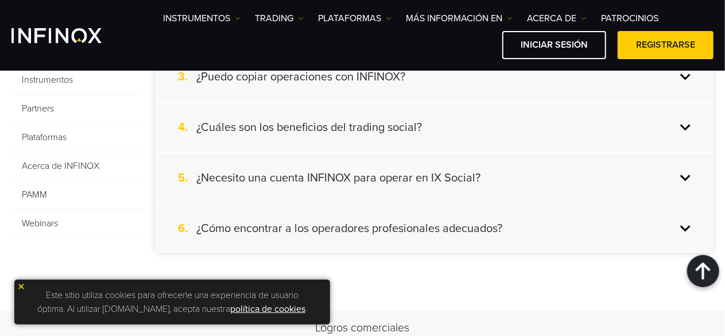
click at [684, 125] on div "4. ¿Cuáles son los beneficios del trading social?" at bounding box center [434, 127] width 558 height 49
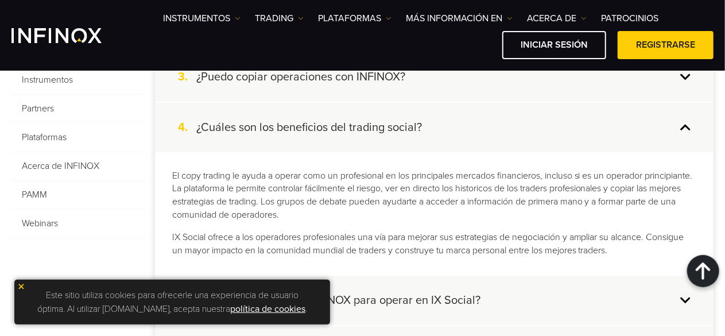
click at [684, 125] on div "4. ¿Cuáles son los beneficios del trading social?" at bounding box center [434, 127] width 558 height 49
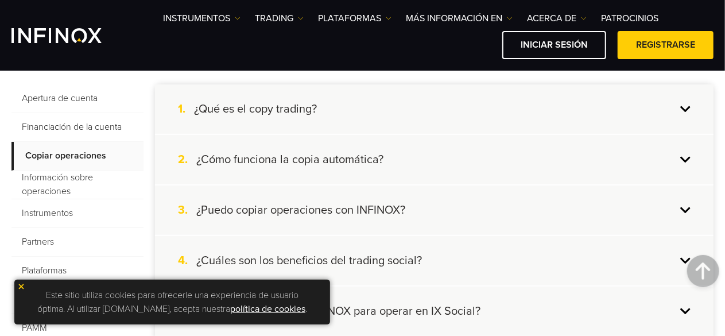
scroll to position [257, 0]
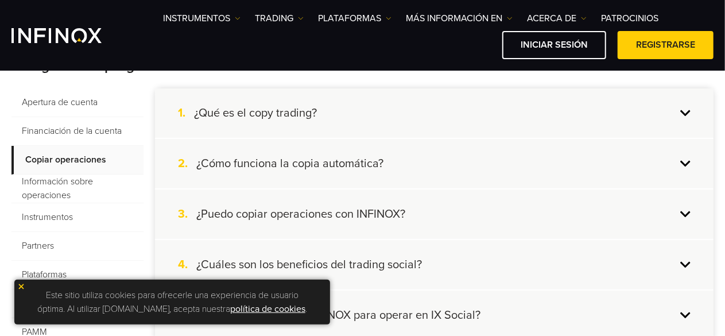
click at [688, 110] on div "1. ¿Qué es el copy trading?" at bounding box center [434, 112] width 558 height 49
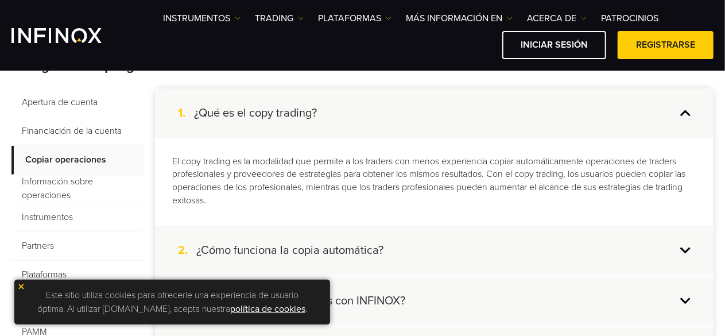
click at [688, 110] on div "1. ¿Qué es el copy trading?" at bounding box center [434, 112] width 558 height 49
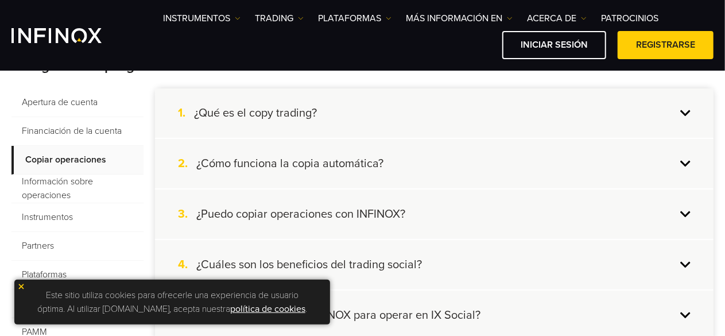
click at [680, 160] on div "2. ¿Cómo funciona la copia automática?" at bounding box center [434, 163] width 558 height 49
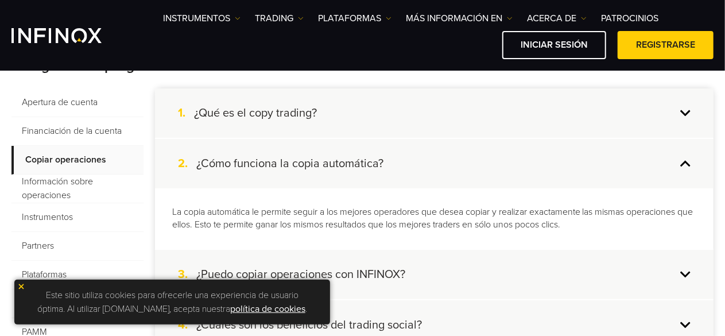
click at [680, 160] on div "2. ¿Cómo funciona la copia automática?" at bounding box center [434, 163] width 558 height 49
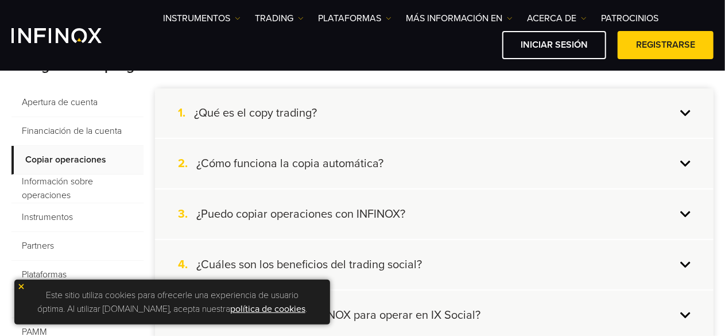
click at [59, 185] on span "Información sobre operaciones" at bounding box center [77, 188] width 132 height 29
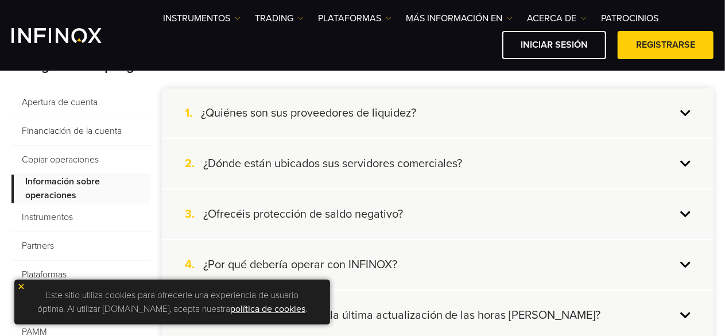
click at [689, 108] on div "1. ¿Quiénes son sus proveedores de liquidez?" at bounding box center [437, 112] width 551 height 49
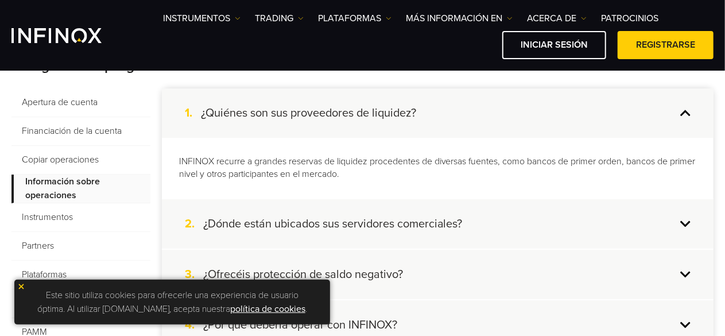
click at [689, 108] on div "1. ¿Quiénes son sus proveedores de liquidez?" at bounding box center [437, 112] width 551 height 49
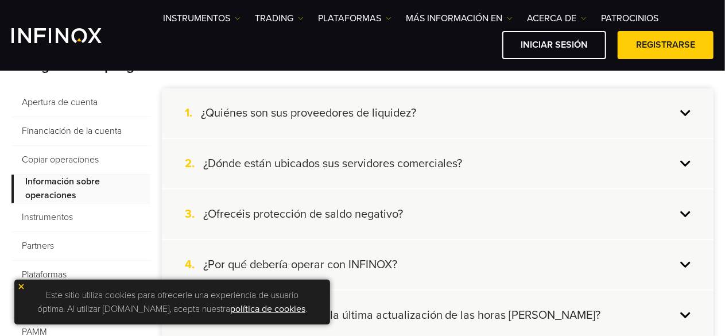
click at [683, 162] on div "2. ¿Dónde están ubicados sus servidores comerciales?" at bounding box center [437, 163] width 551 height 49
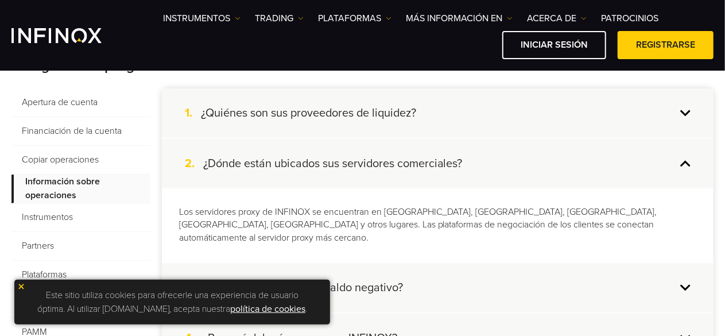
click at [683, 162] on div "2. ¿Dónde están ubicados sus servidores comerciales?" at bounding box center [437, 163] width 551 height 49
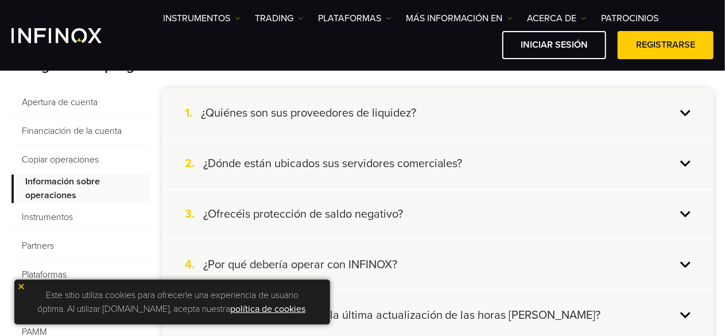
click at [678, 204] on div "3. ¿Ofrecéis protección de saldo negativo?" at bounding box center [437, 213] width 551 height 49
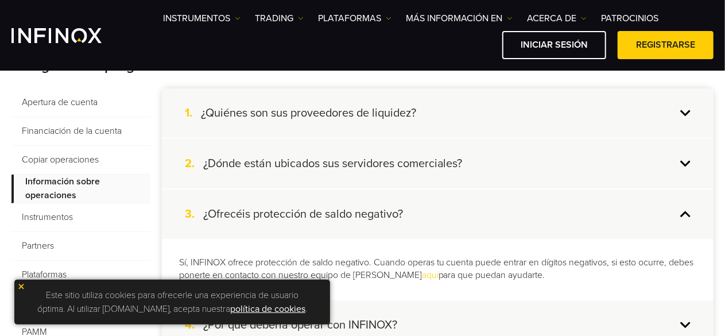
click at [678, 204] on div "3. ¿Ofrecéis protección de saldo negativo?" at bounding box center [437, 213] width 551 height 49
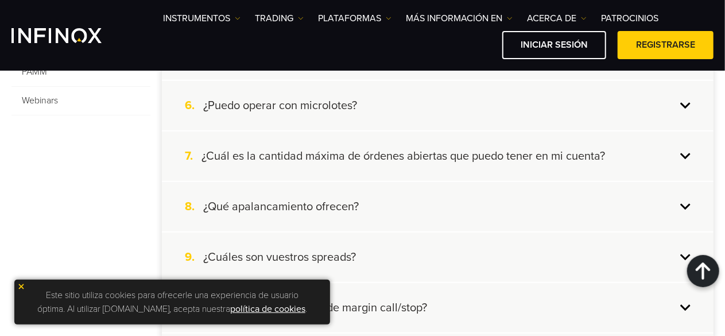
scroll to position [520, 0]
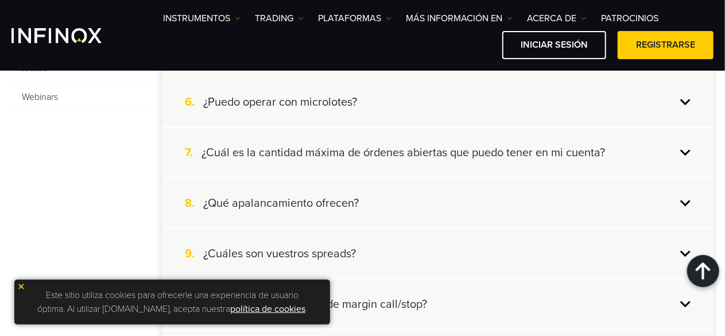
click at [682, 99] on div "6. ¿Puedo operar con microlotes?" at bounding box center [437, 101] width 551 height 49
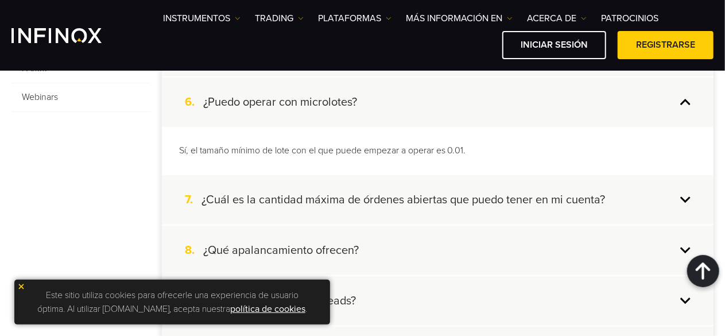
click at [682, 99] on div "6. ¿Puedo operar con microlotes?" at bounding box center [437, 101] width 551 height 49
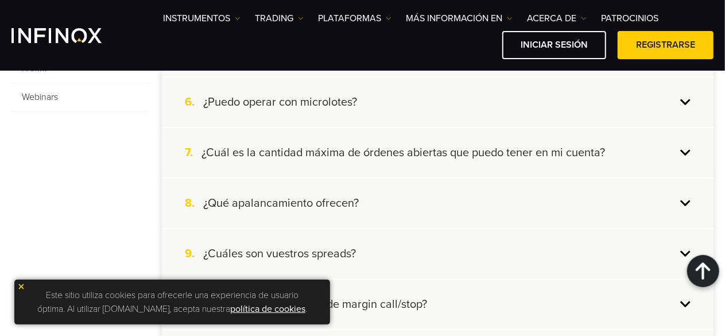
scroll to position [0, 0]
click at [686, 150] on div "7. ¿Cuál es la cantidad máxima de órdenes abiertas que puedo tener en mi cuenta?" at bounding box center [437, 152] width 551 height 49
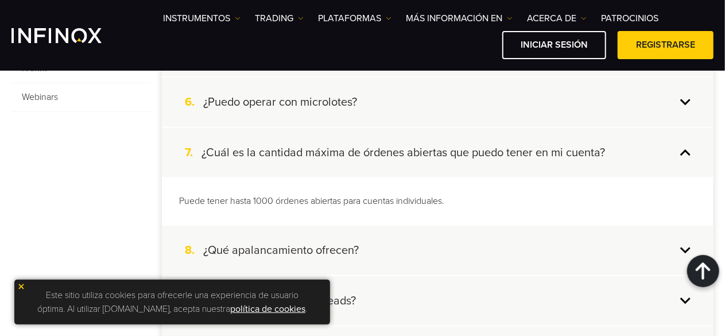
click at [684, 149] on div "7. ¿Cuál es la cantidad máxima de órdenes abiertas que puedo tener en mi cuenta?" at bounding box center [437, 152] width 551 height 49
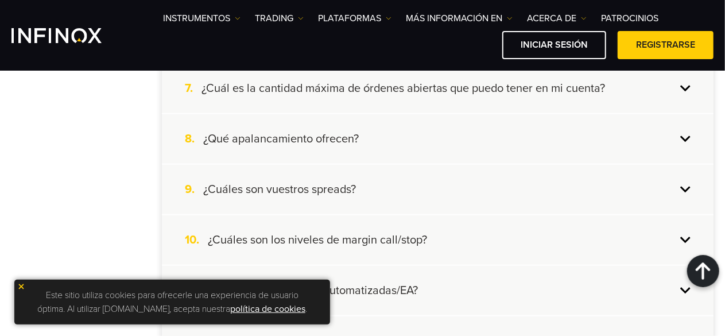
scroll to position [595, 0]
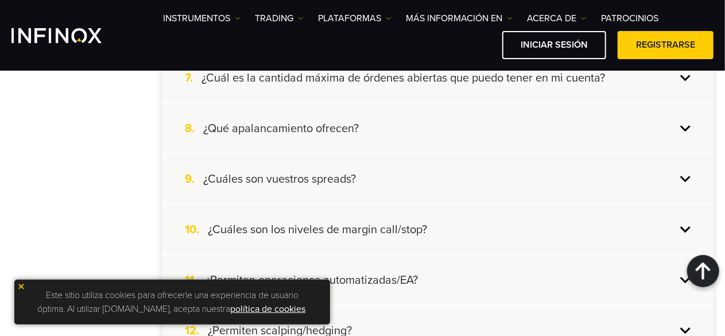
click at [687, 125] on div "8. ¿Qué apalancamiento ofrecen?" at bounding box center [437, 128] width 551 height 49
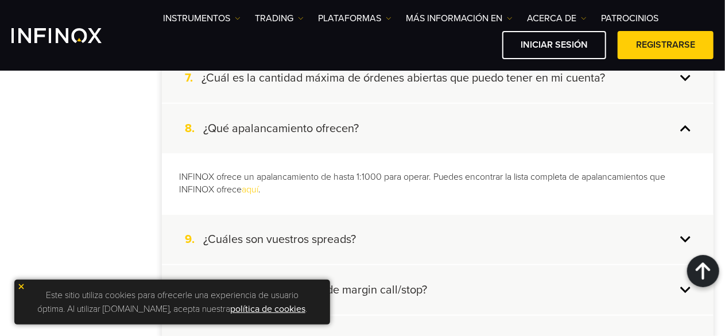
click at [687, 125] on div "8. ¿Qué apalancamiento ofrecen?" at bounding box center [437, 128] width 551 height 49
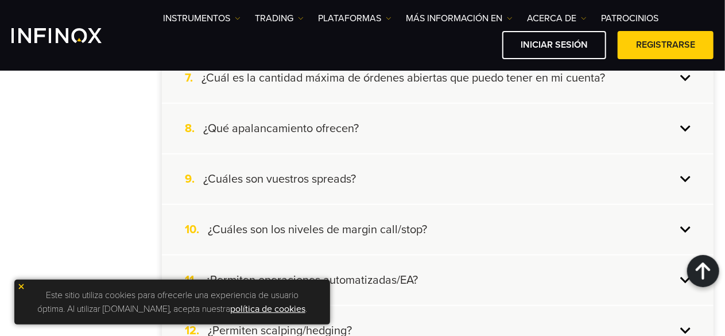
click at [682, 178] on div "9. ¿Cuáles son vuestros spreads?" at bounding box center [437, 178] width 551 height 49
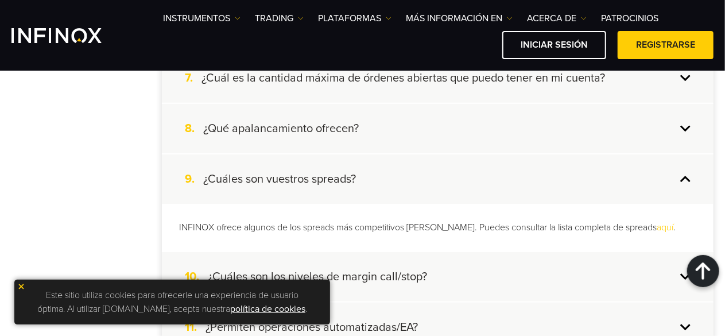
click at [661, 231] on link "aquí" at bounding box center [665, 226] width 17 height 11
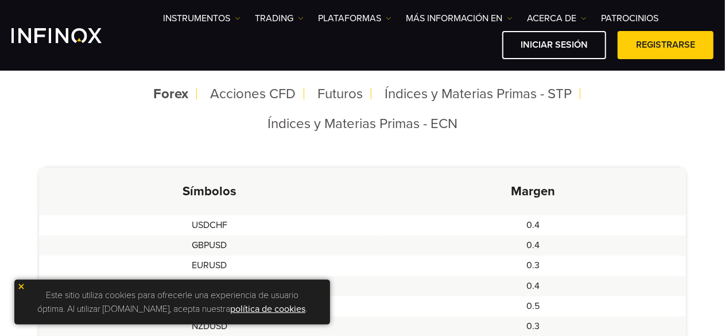
scroll to position [343, 0]
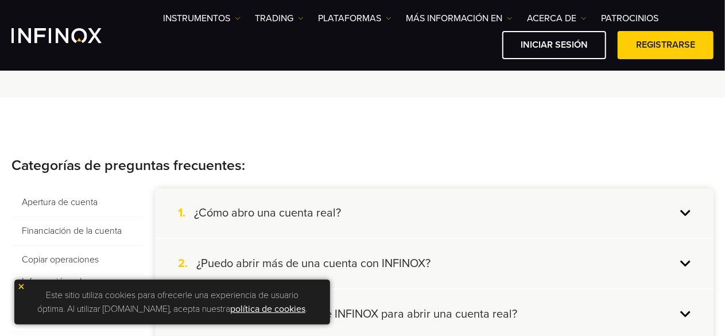
scroll to position [229, 0]
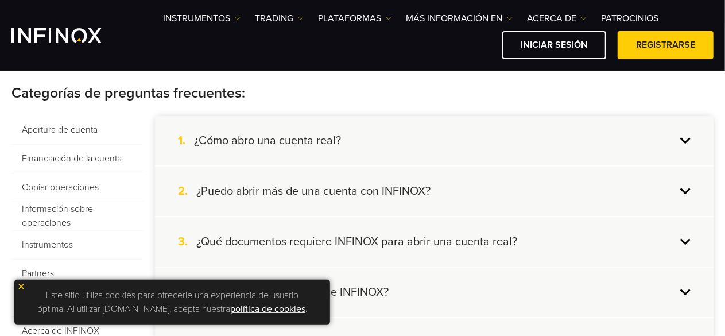
drag, startPoint x: 55, startPoint y: 215, endPoint x: 44, endPoint y: 217, distance: 11.7
click at [44, 217] on span "Información sobre operaciones" at bounding box center [77, 216] width 132 height 29
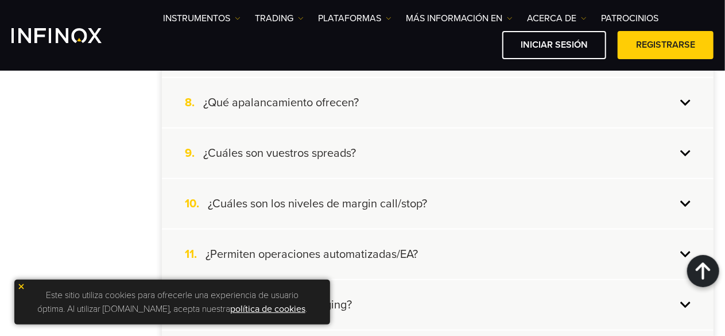
scroll to position [624, 0]
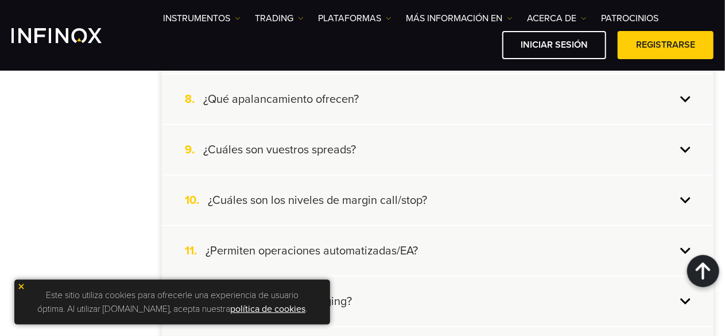
click at [687, 150] on div "9. ¿Cuáles son vuestros spreads?" at bounding box center [437, 149] width 551 height 49
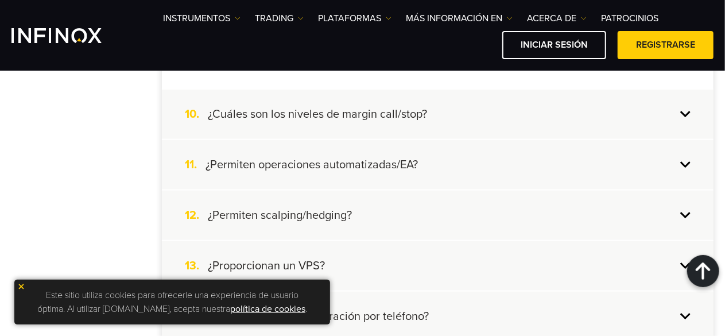
scroll to position [761, 0]
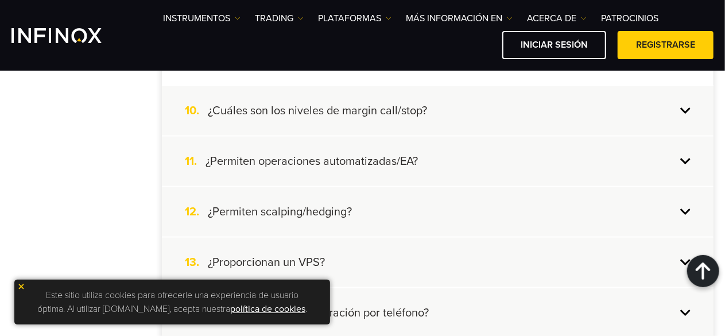
click at [684, 104] on div "10. ¿Cuáles son los niveles de margin call/stop?" at bounding box center [437, 110] width 551 height 49
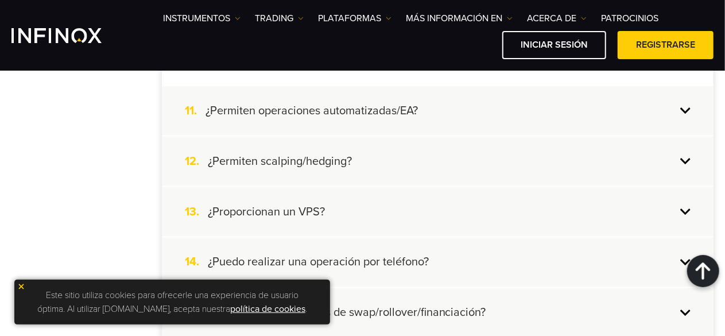
scroll to position [843, 0]
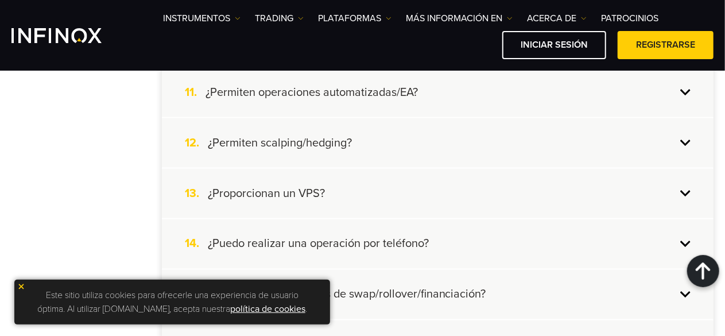
click at [685, 92] on div "11. ¿Permiten operaciones automatizadas/EA?" at bounding box center [437, 92] width 551 height 49
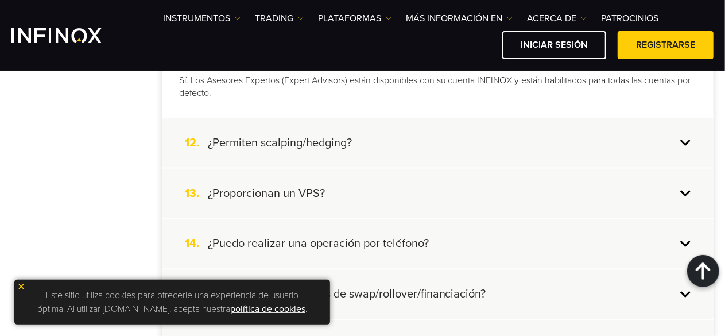
click at [684, 128] on div "12. ¿Permiten scalping/hedging?" at bounding box center [437, 142] width 551 height 49
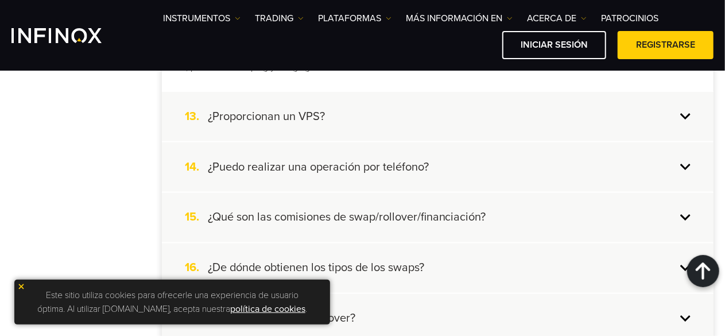
scroll to position [939, 0]
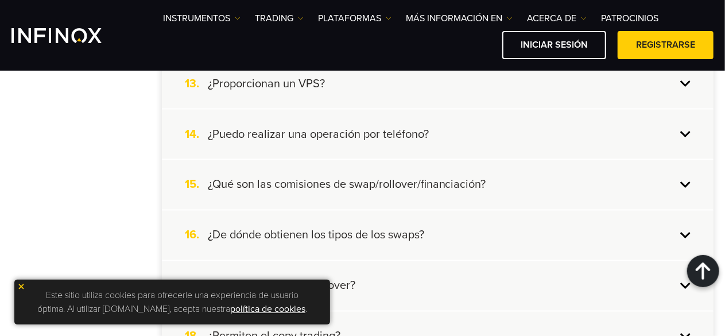
click at [683, 129] on div "14. ¿Puedo realizar una operación por teléfono?" at bounding box center [437, 134] width 551 height 49
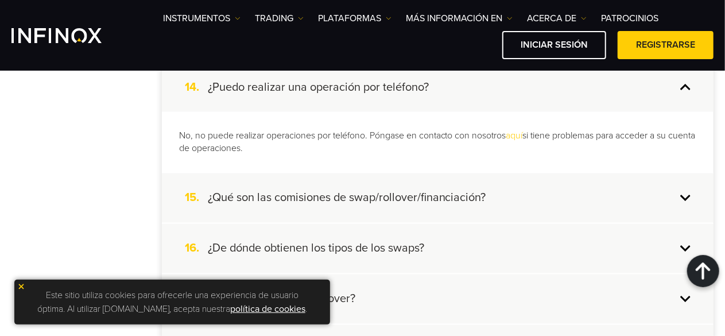
click at [683, 89] on div "14. ¿Puedo realizar una operación por teléfono?" at bounding box center [437, 87] width 551 height 49
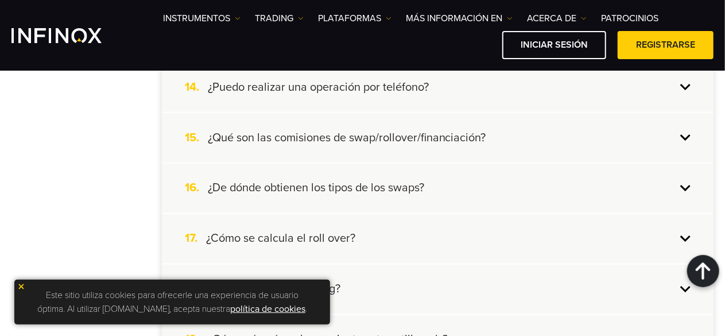
click at [683, 134] on div "15. ¿Qué son las comisiones de swap/rollover/financiación?" at bounding box center [437, 137] width 551 height 49
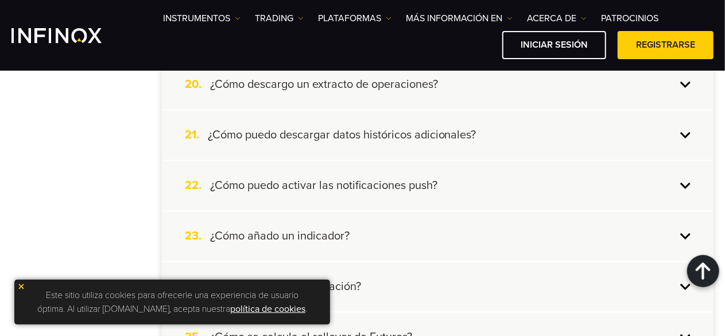
scroll to position [1330, 0]
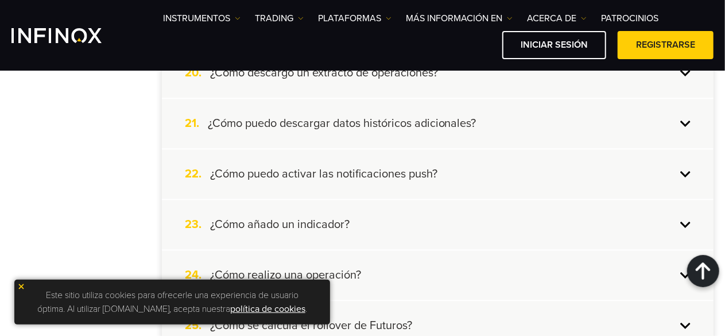
click at [684, 170] on div "22. ¿Cómo puedo activar las notificaciones push?" at bounding box center [437, 173] width 551 height 49
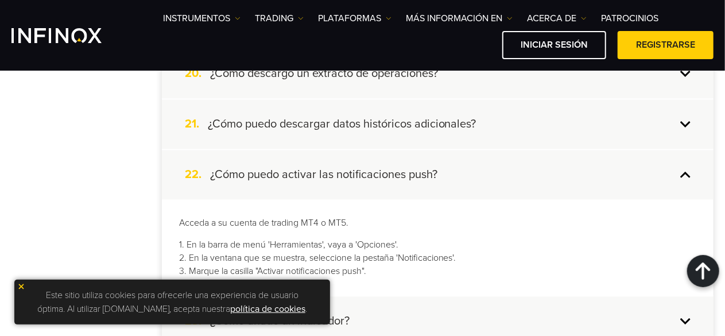
scroll to position [0, 0]
click at [684, 170] on div "22. ¿Cómo puedo activar las notificaciones push?" at bounding box center [437, 174] width 551 height 49
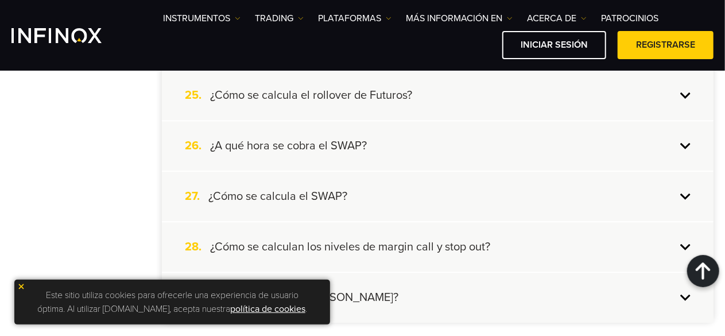
scroll to position [1490, 0]
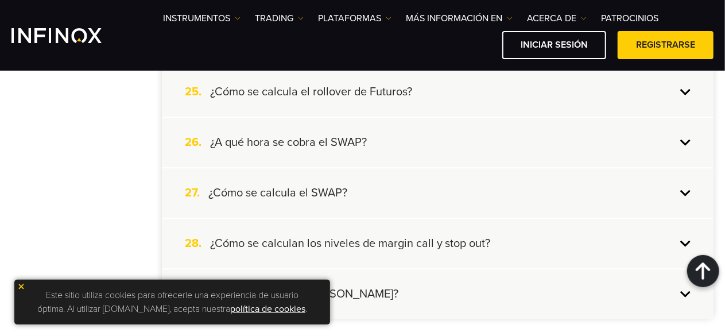
click at [680, 145] on div "26. ¿A qué hora se cobra el SWAP?" at bounding box center [437, 142] width 551 height 49
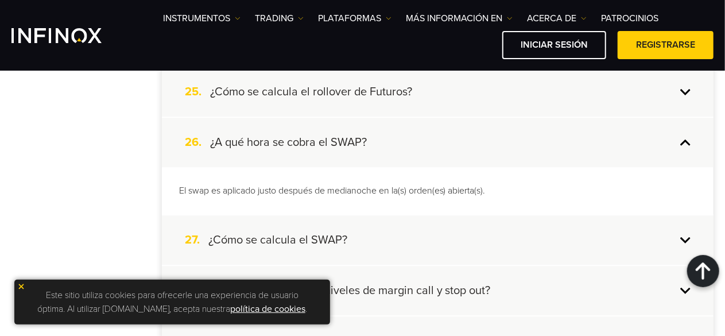
click at [680, 145] on div "26. ¿A qué hora se cobra el SWAP?" at bounding box center [437, 142] width 551 height 49
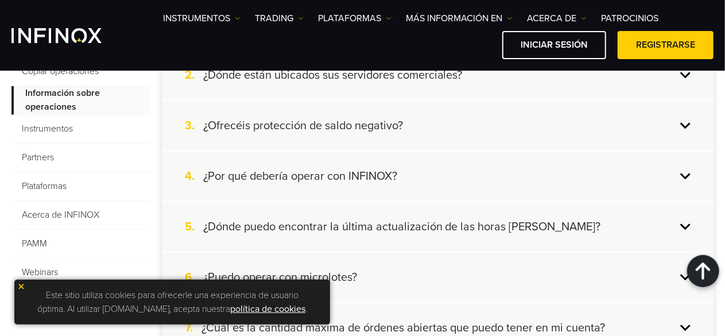
scroll to position [338, 0]
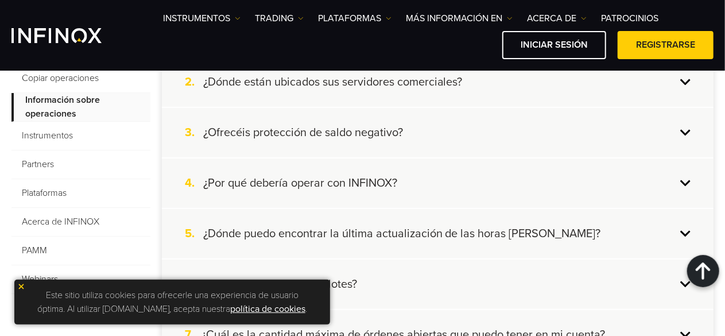
click at [65, 137] on span "Instrumentos" at bounding box center [80, 136] width 139 height 29
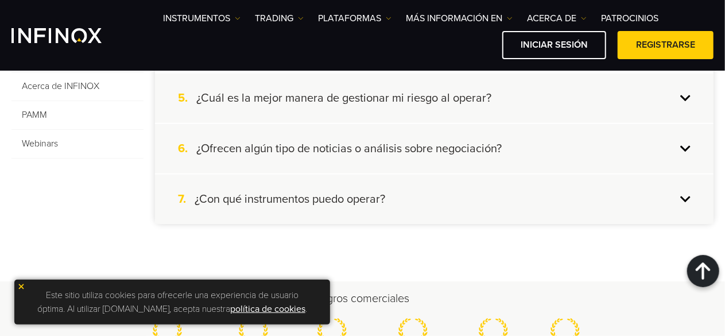
scroll to position [503, 0]
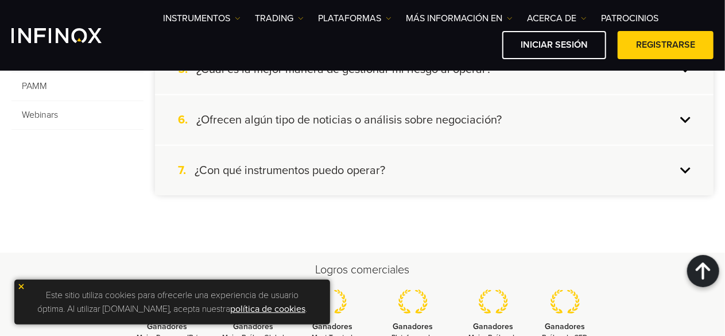
click at [680, 169] on div "7. ¿Con qué instrumentos puedo operar?" at bounding box center [434, 170] width 558 height 49
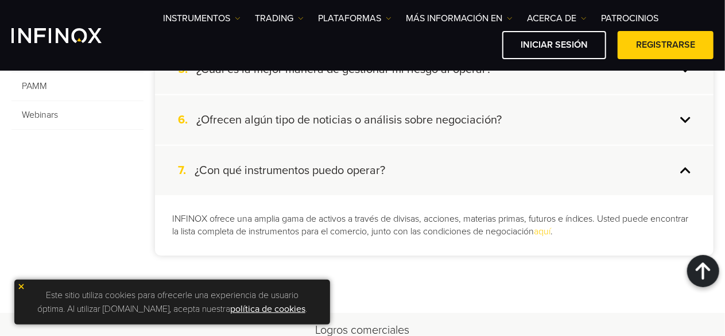
click at [680, 169] on div "7. ¿Con qué instrumentos puedo operar?" at bounding box center [434, 170] width 558 height 49
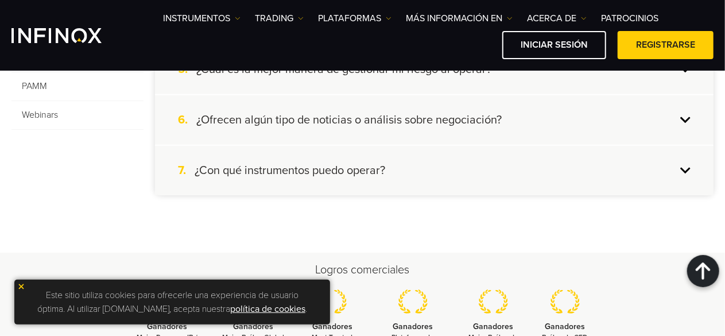
click at [680, 169] on div "7. ¿Con qué instrumentos puedo operar?" at bounding box center [434, 170] width 558 height 49
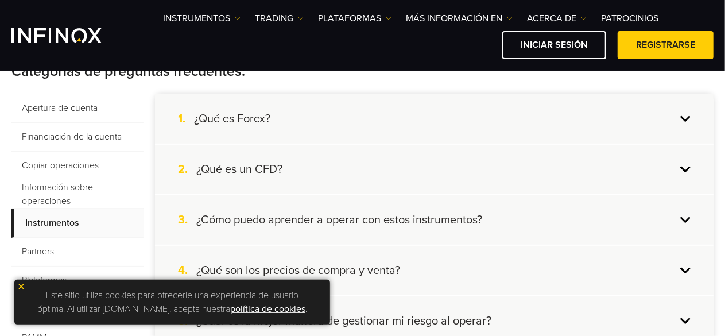
scroll to position [260, 0]
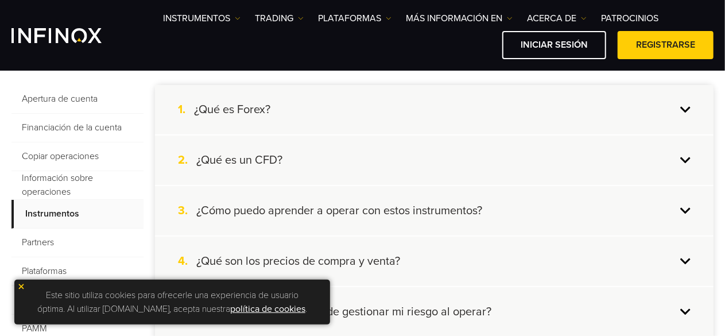
click at [82, 99] on span "Apertura de cuenta" at bounding box center [77, 99] width 132 height 29
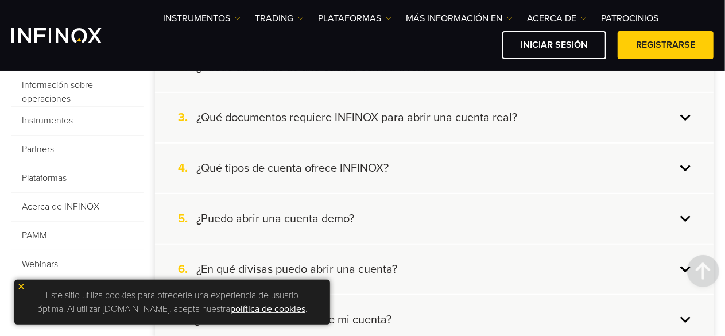
scroll to position [408, 0]
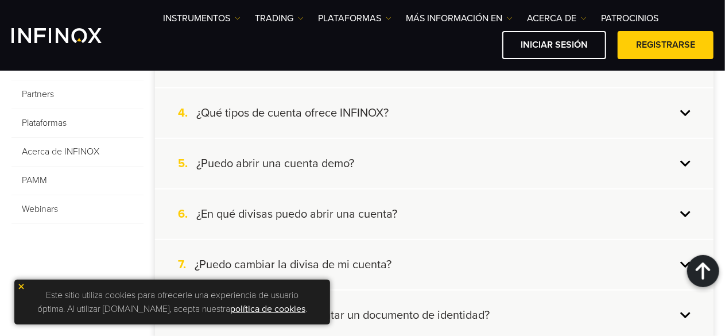
click at [691, 106] on div "4. ¿Qué tipos de cuenta ofrece INFINOX?" at bounding box center [434, 112] width 558 height 49
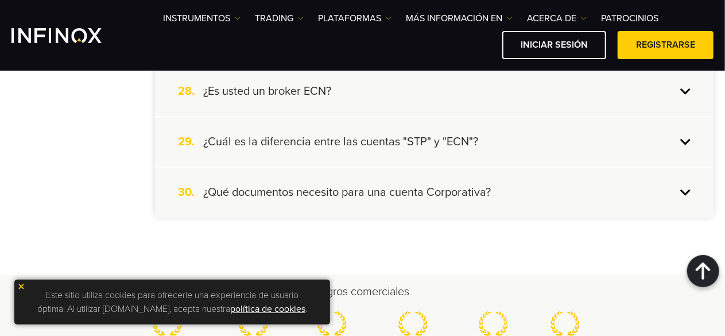
scroll to position [1711, 0]
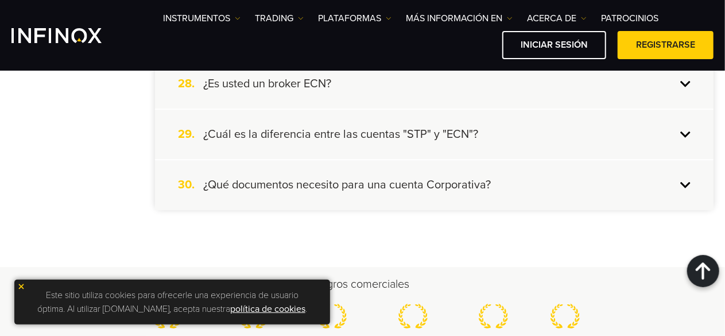
click at [682, 141] on div "29. ¿Cuál es la diferencia entre las cuentas "STP" y "ECN"?" at bounding box center [434, 134] width 558 height 49
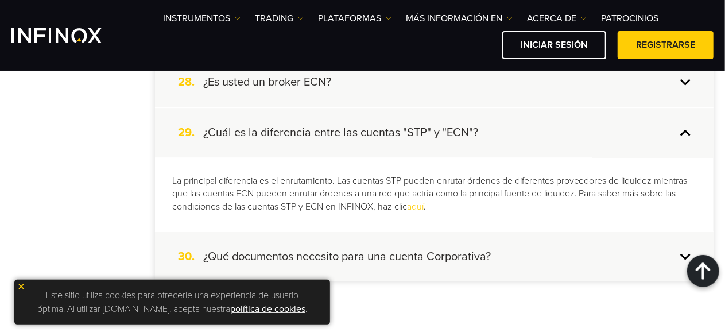
scroll to position [1650, 0]
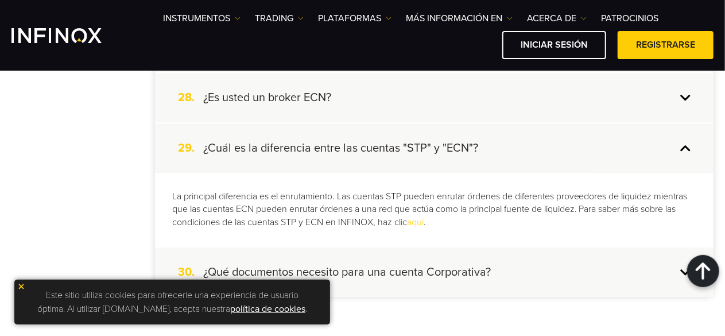
drag, startPoint x: 428, startPoint y: 225, endPoint x: 420, endPoint y: 221, distance: 9.0
click at [684, 96] on div "28. ¿Es usted un broker ECN?" at bounding box center [434, 97] width 558 height 49
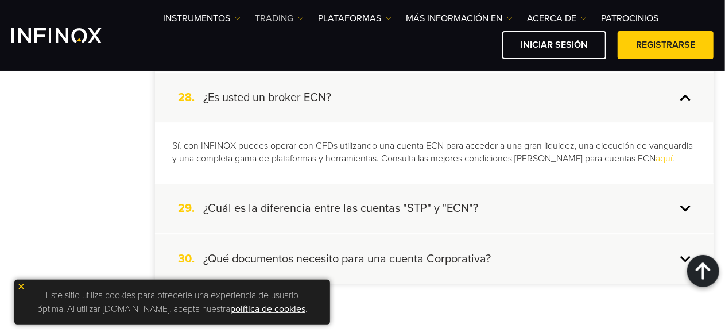
click at [302, 21] on img at bounding box center [301, 18] width 6 height 6
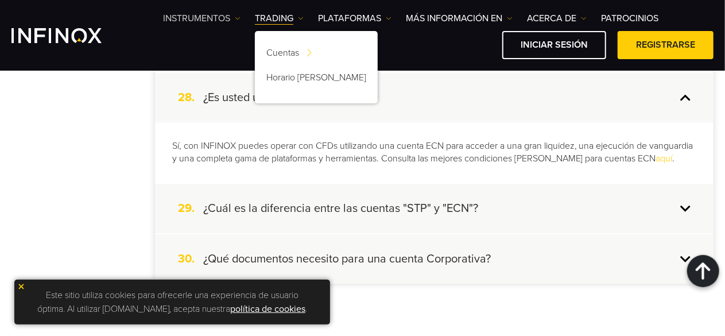
click at [223, 18] on link "Instrumentos" at bounding box center [201, 18] width 77 height 14
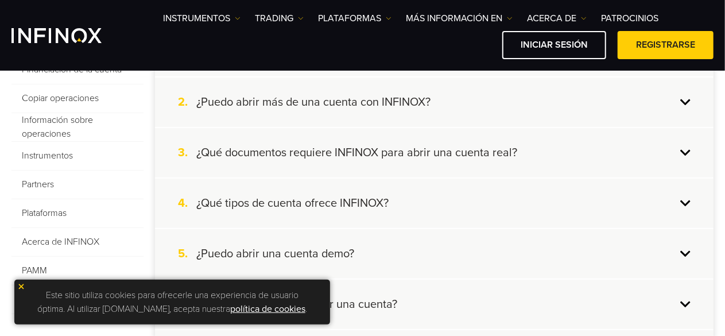
scroll to position [320, 0]
click at [80, 101] on span "Copiar operaciones" at bounding box center [77, 97] width 132 height 29
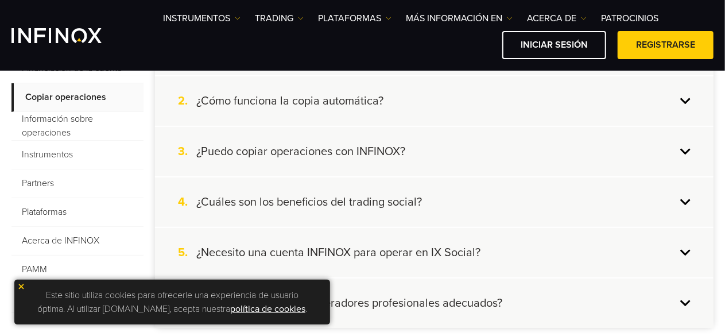
click at [680, 150] on div "3. ¿Puedo copiar operaciones con INFINOX?" at bounding box center [434, 151] width 558 height 49
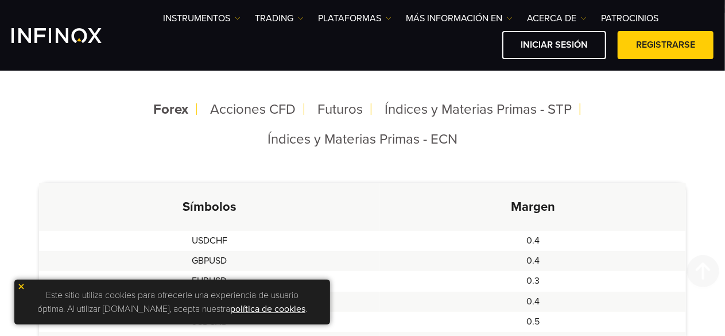
scroll to position [310, 0]
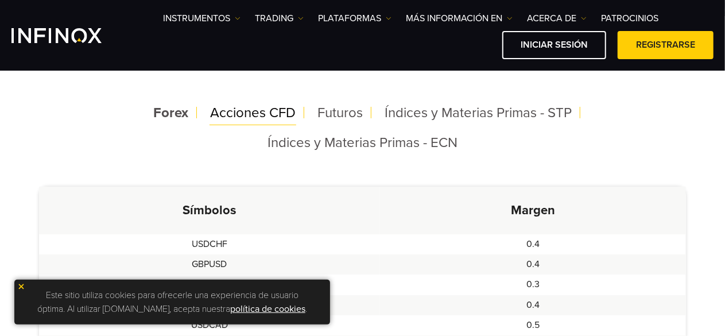
click at [273, 118] on span "Acciones CFD" at bounding box center [252, 112] width 85 height 17
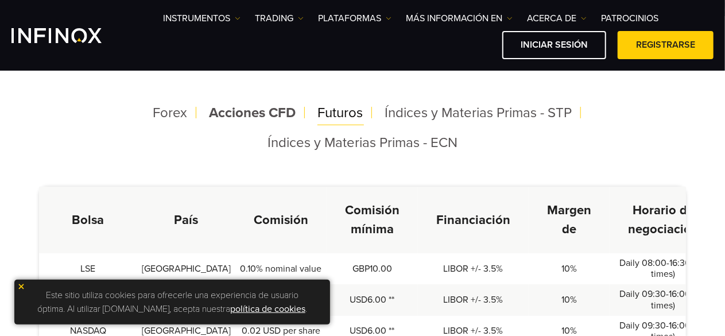
click at [345, 115] on span "Futuros" at bounding box center [340, 112] width 45 height 17
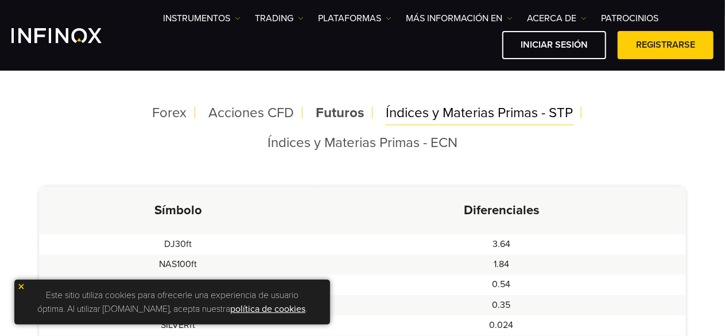
click at [403, 113] on span "Índices y Materias Primas - STP" at bounding box center [478, 112] width 187 height 17
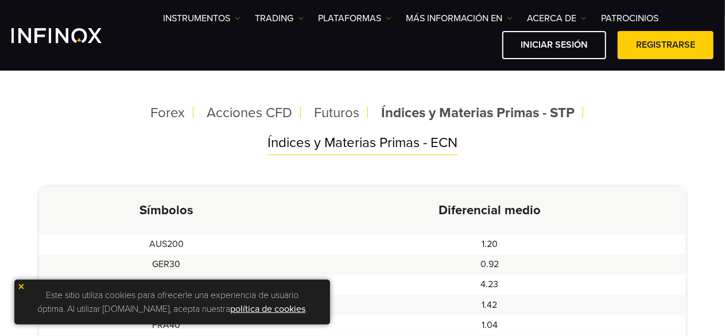
click at [416, 142] on span "Índices y Materias Primas - ECN" at bounding box center [362, 142] width 190 height 17
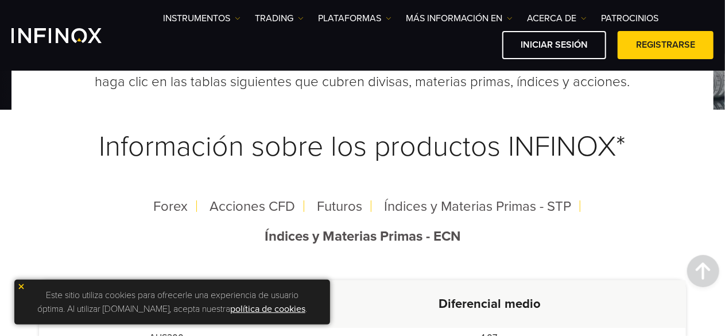
scroll to position [211, 0]
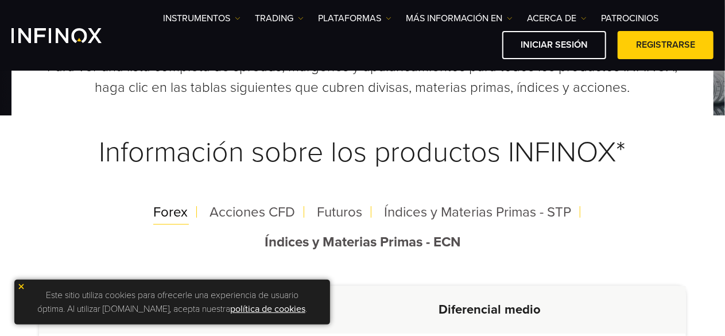
click at [172, 215] on span "Forex" at bounding box center [171, 212] width 34 height 17
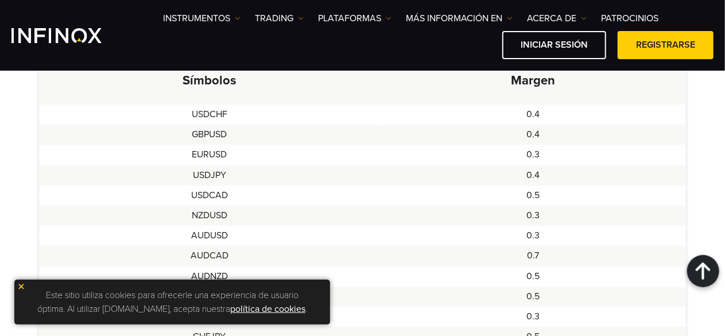
scroll to position [457, 0]
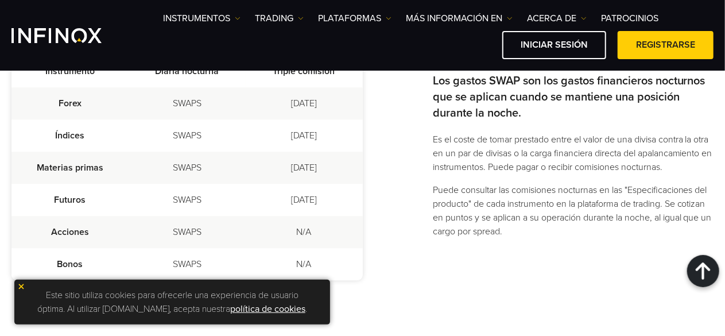
scroll to position [1579, 0]
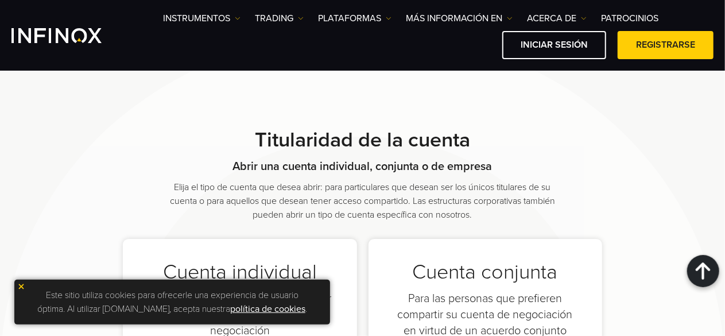
scroll to position [700, 0]
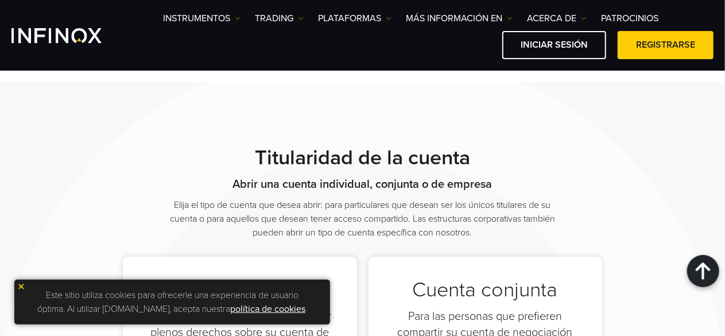
scroll to position [660, 0]
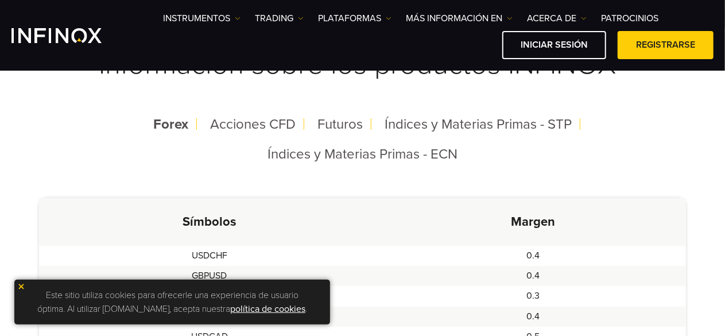
scroll to position [321, 0]
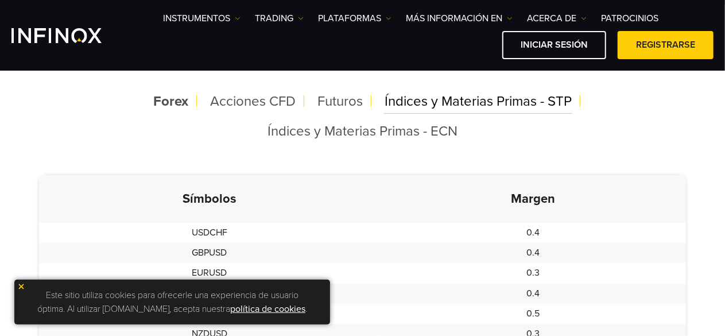
click at [497, 109] on span "Índices y Materias Primas - STP" at bounding box center [477, 101] width 187 height 17
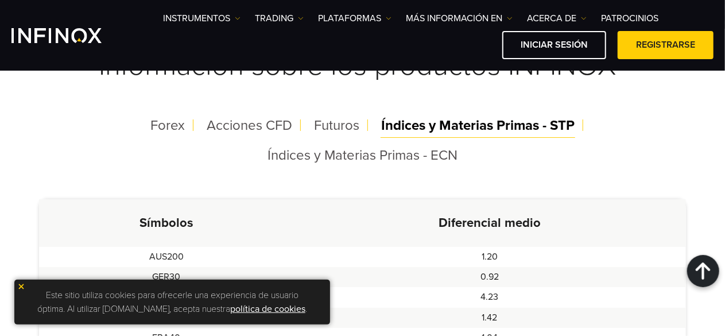
scroll to position [275, 0]
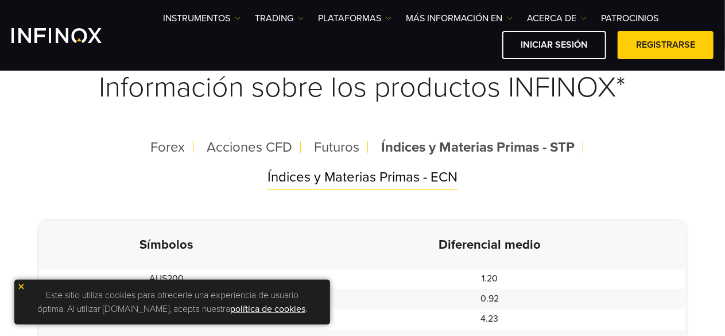
click at [332, 180] on span "Índices y Materias Primas - ECN" at bounding box center [362, 177] width 190 height 17
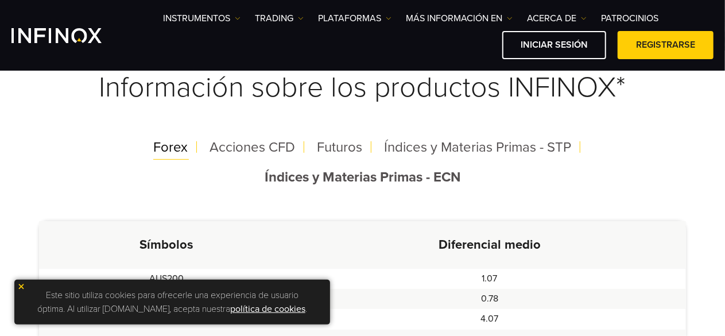
click at [185, 151] on span "Forex" at bounding box center [171, 147] width 34 height 17
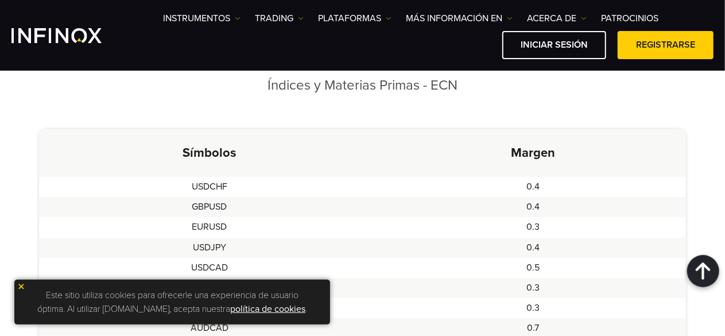
scroll to position [390, 0]
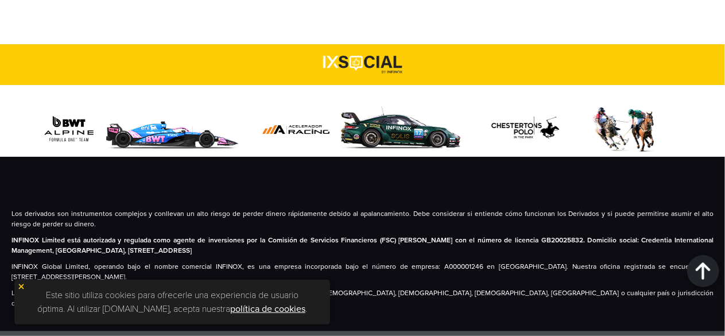
scroll to position [1093, 0]
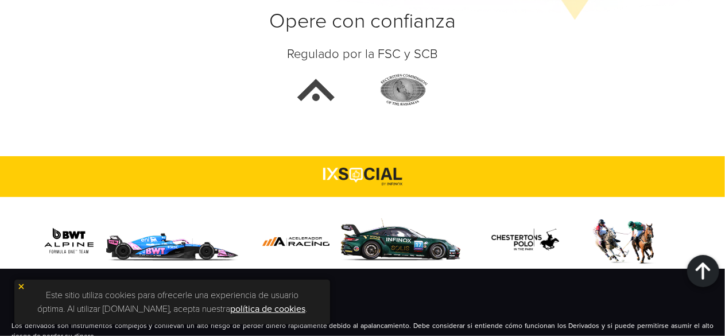
scroll to position [979, 0]
